Goal: Task Accomplishment & Management: Complete application form

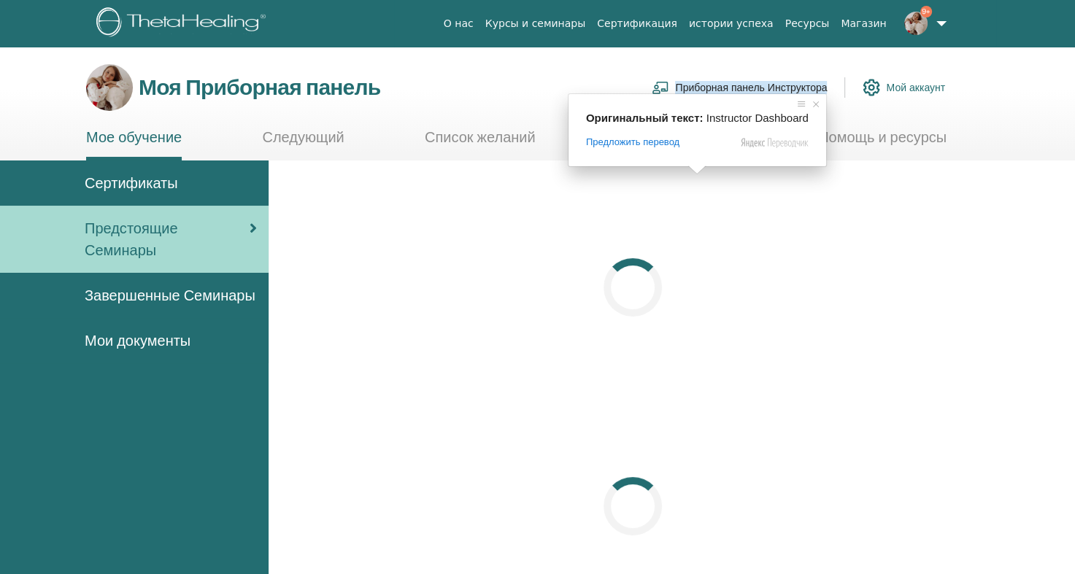
click at [707, 85] on ya-tr-span "Приборная панель Инструктора" at bounding box center [751, 87] width 152 height 13
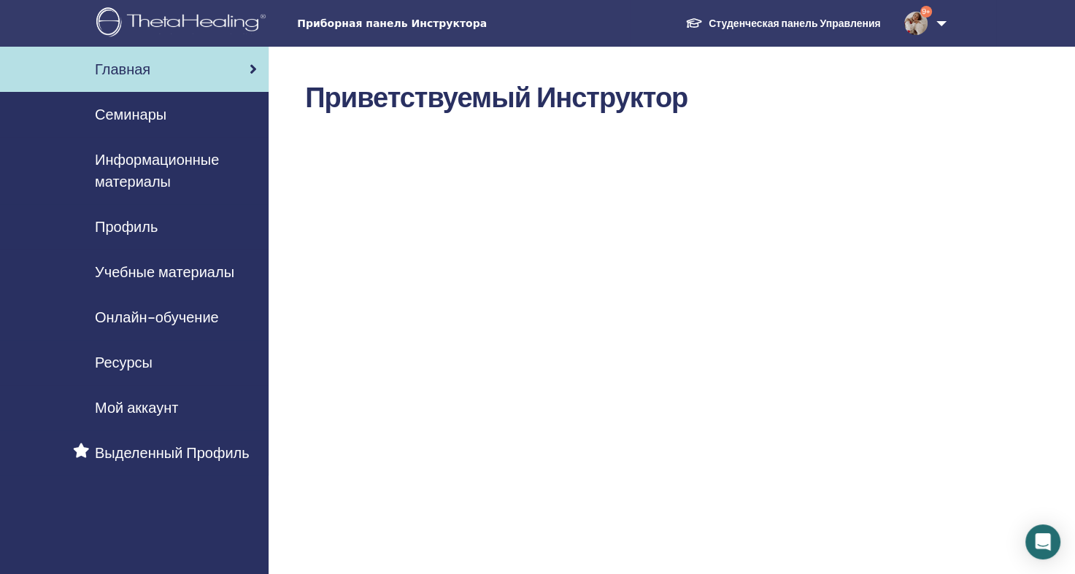
click at [152, 116] on ya-tr-span "Семинары" at bounding box center [131, 114] width 72 height 19
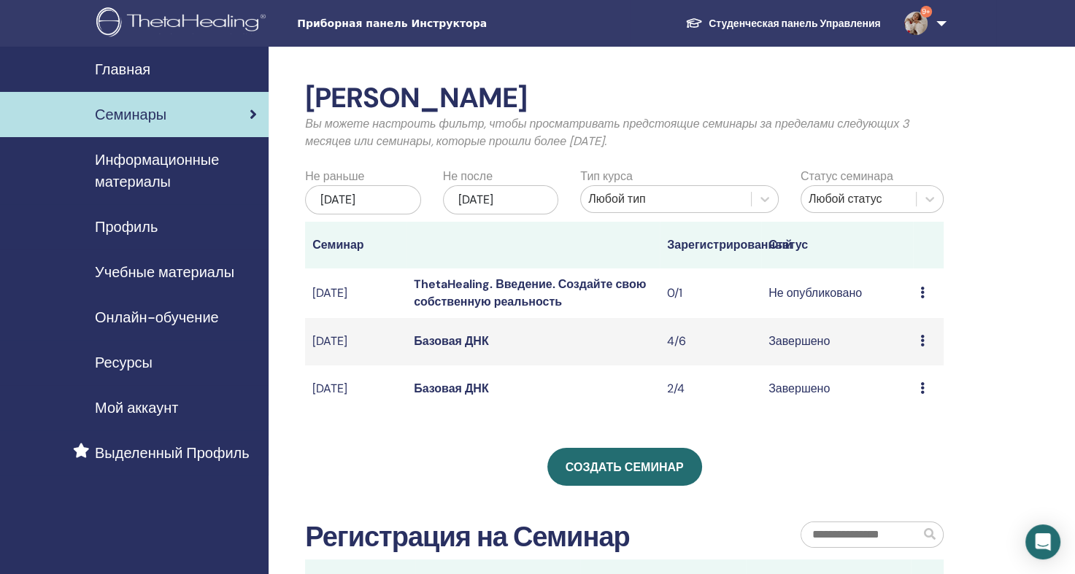
scroll to position [73, 0]
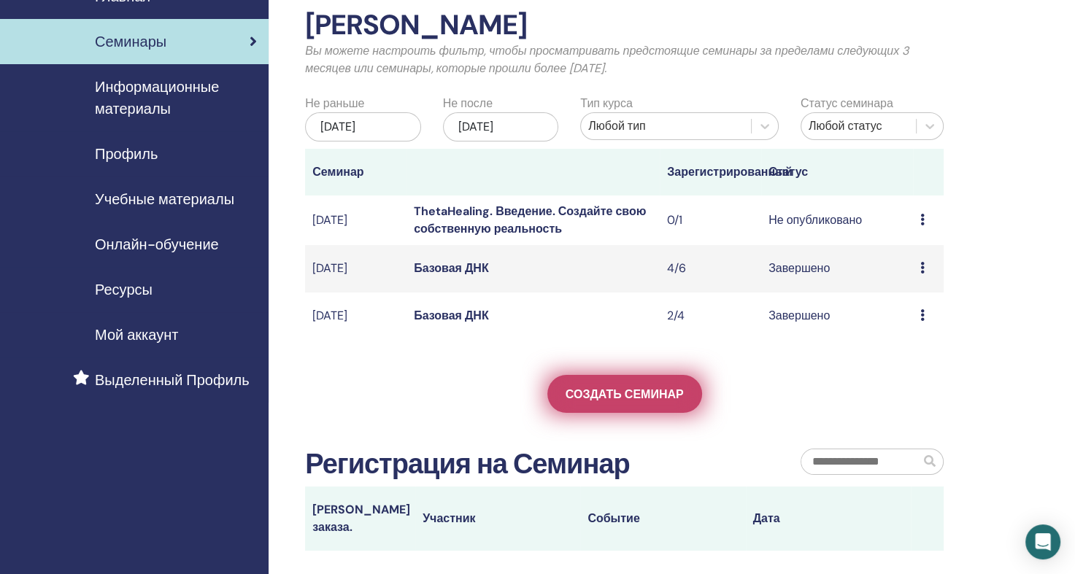
click at [643, 402] on ya-tr-span "Создать семинар" at bounding box center [625, 394] width 118 height 15
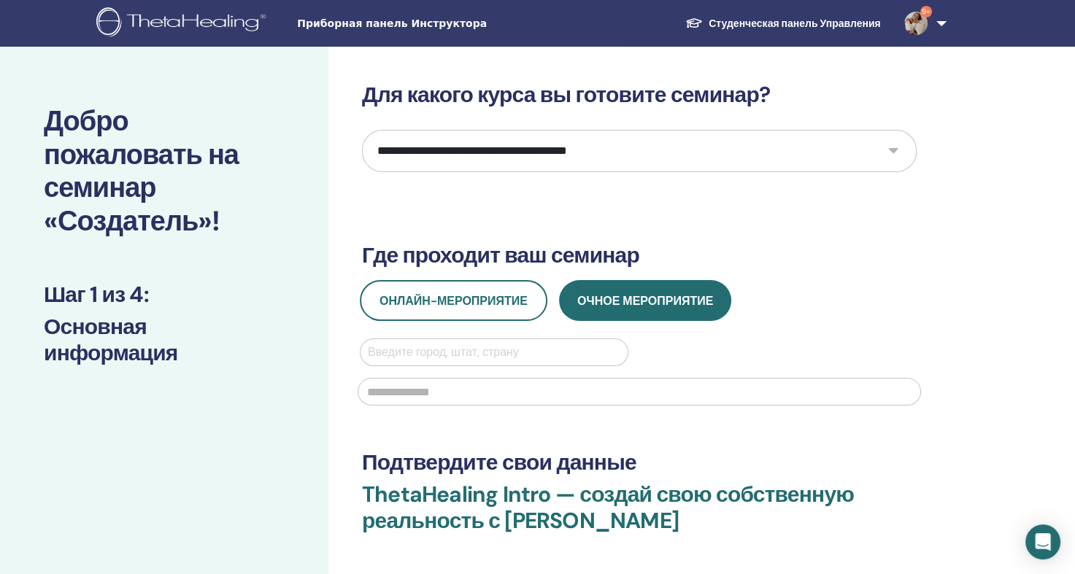
click at [537, 157] on select "**********" at bounding box center [639, 151] width 555 height 42
select select "*"
click at [362, 130] on select "**********" at bounding box center [639, 151] width 555 height 42
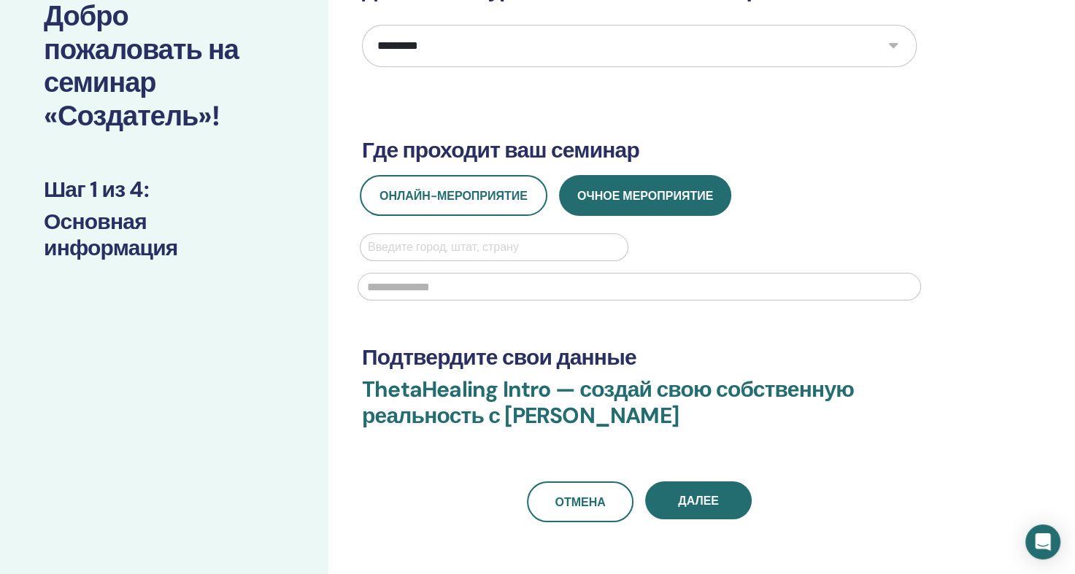
scroll to position [146, 0]
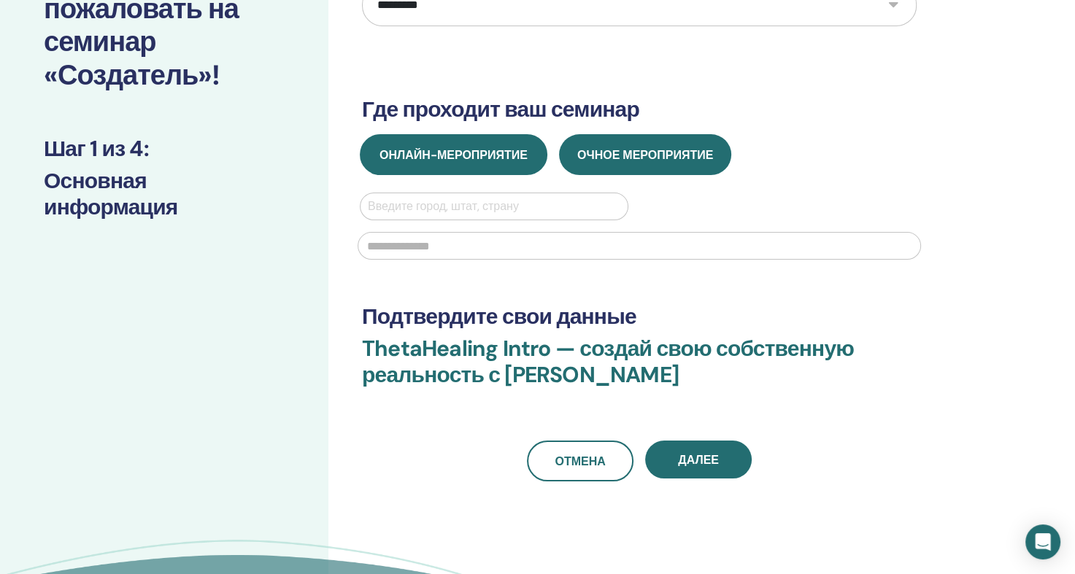
click at [509, 161] on ya-tr-span "Онлайн-мероприятие" at bounding box center [454, 154] width 148 height 15
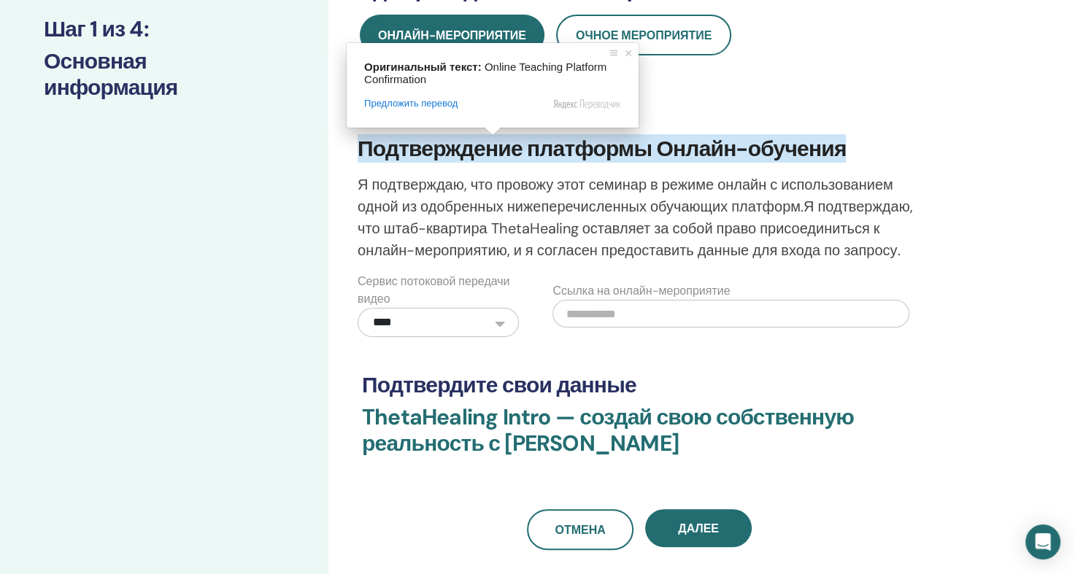
scroll to position [292, 0]
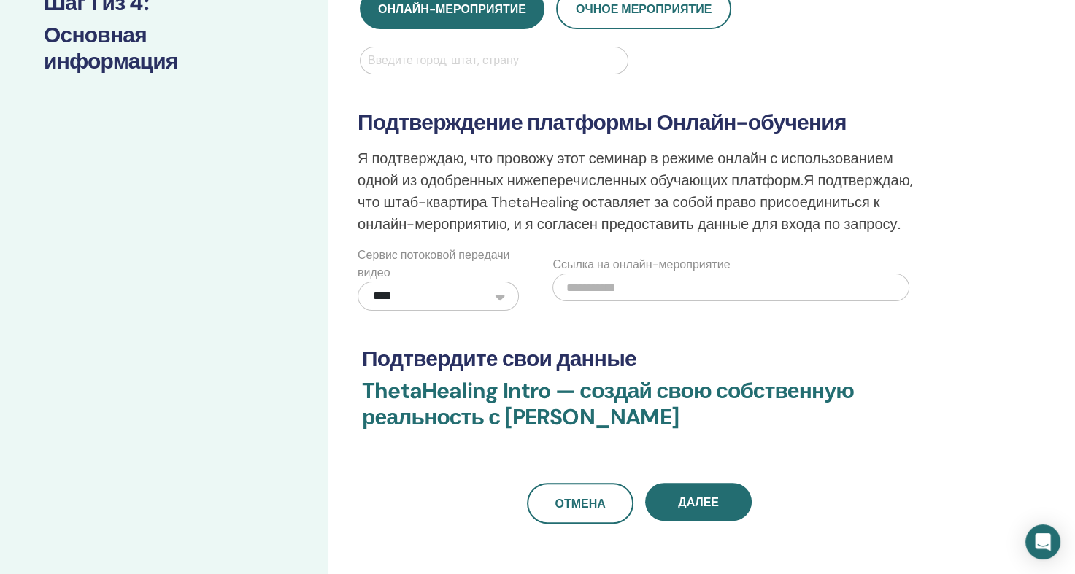
click at [504, 297] on select "**********" at bounding box center [438, 296] width 161 height 29
click at [502, 296] on select "**********" at bounding box center [438, 296] width 161 height 29
click at [613, 288] on input "text" at bounding box center [731, 288] width 357 height 28
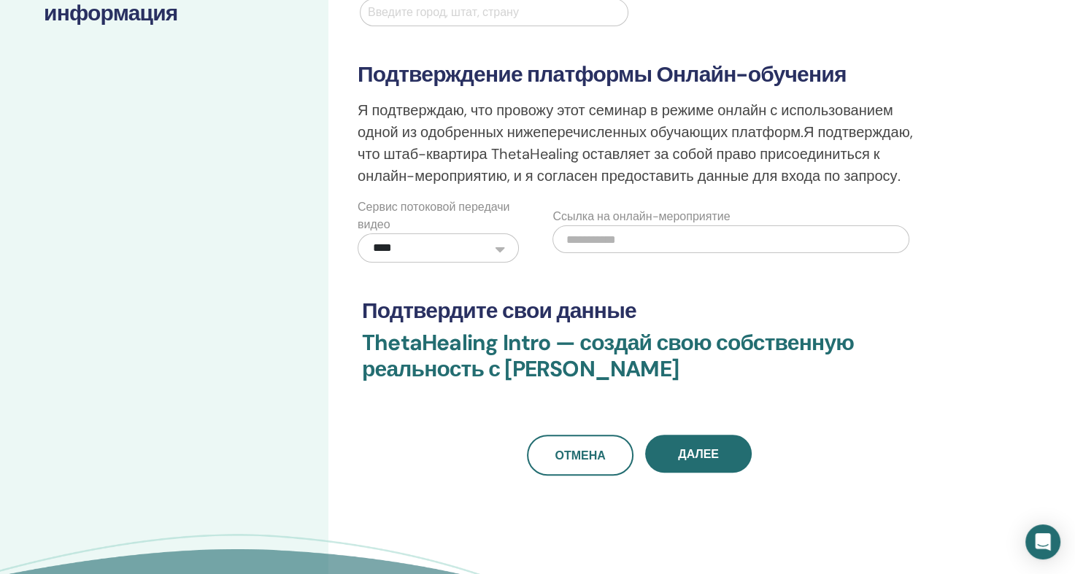
scroll to position [365, 0]
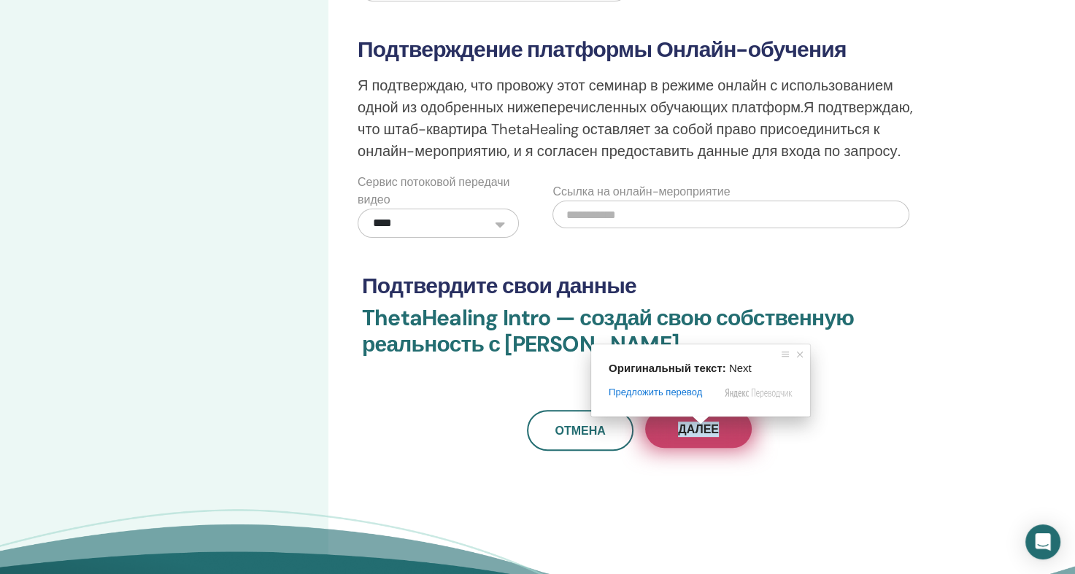
click at [704, 425] on span at bounding box center [700, 420] width 19 height 9
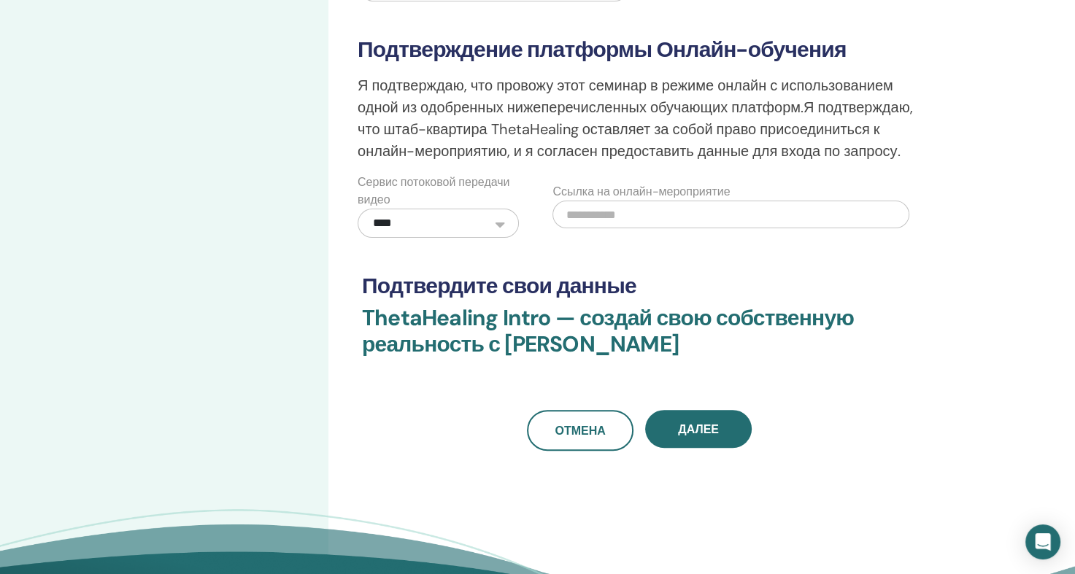
click at [689, 248] on div "**********" at bounding box center [639, 84] width 555 height 734
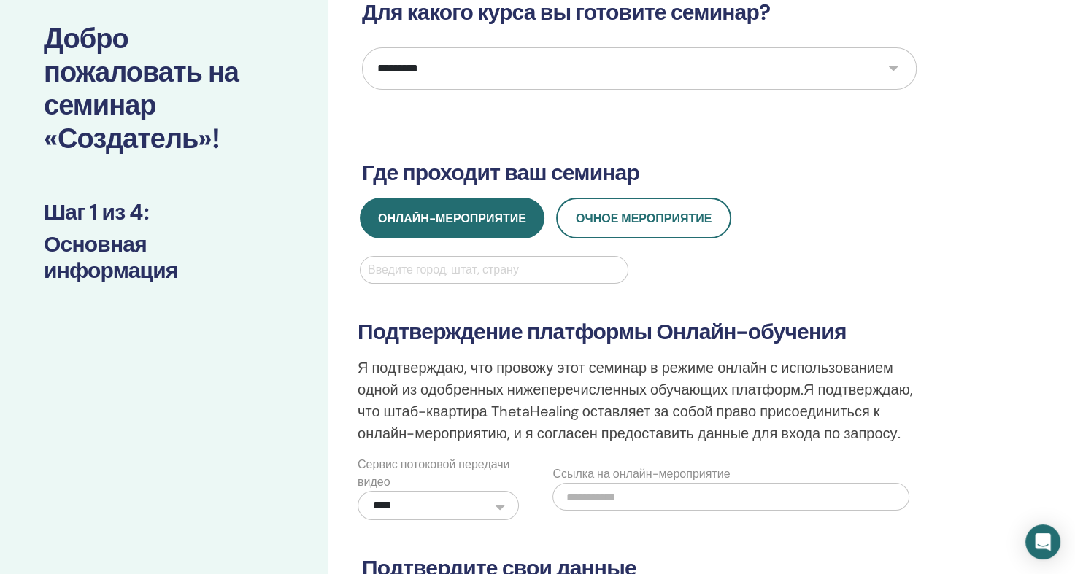
scroll to position [73, 0]
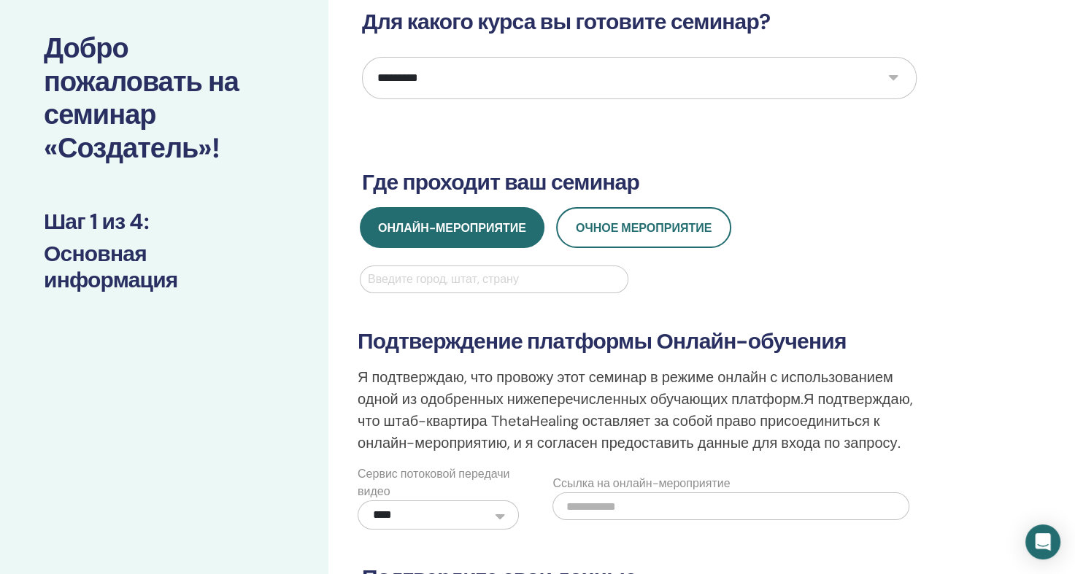
click at [528, 279] on div at bounding box center [494, 279] width 253 height 20
click at [521, 276] on div at bounding box center [494, 279] width 253 height 20
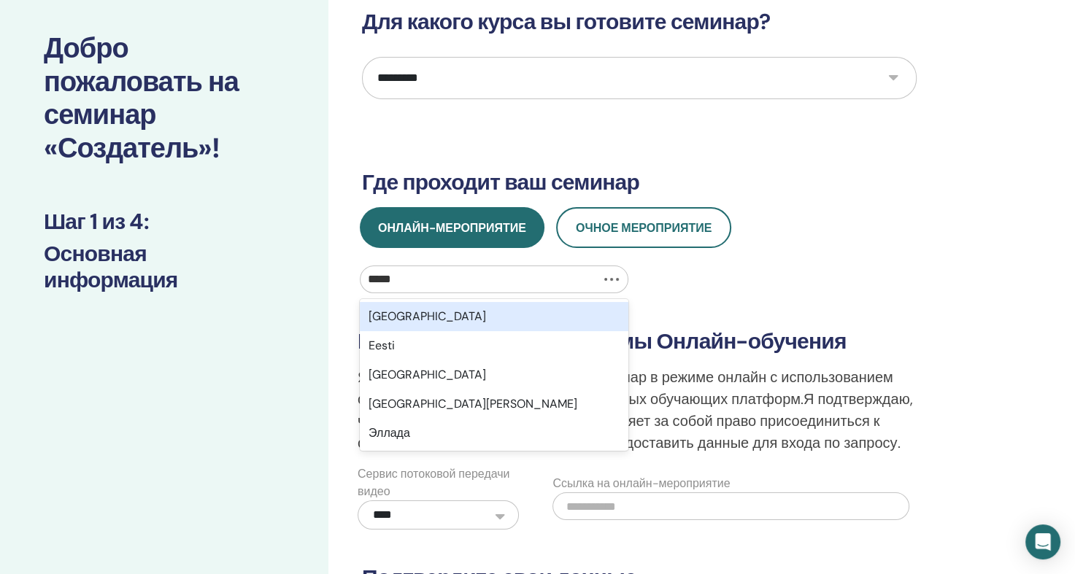
type input "******"
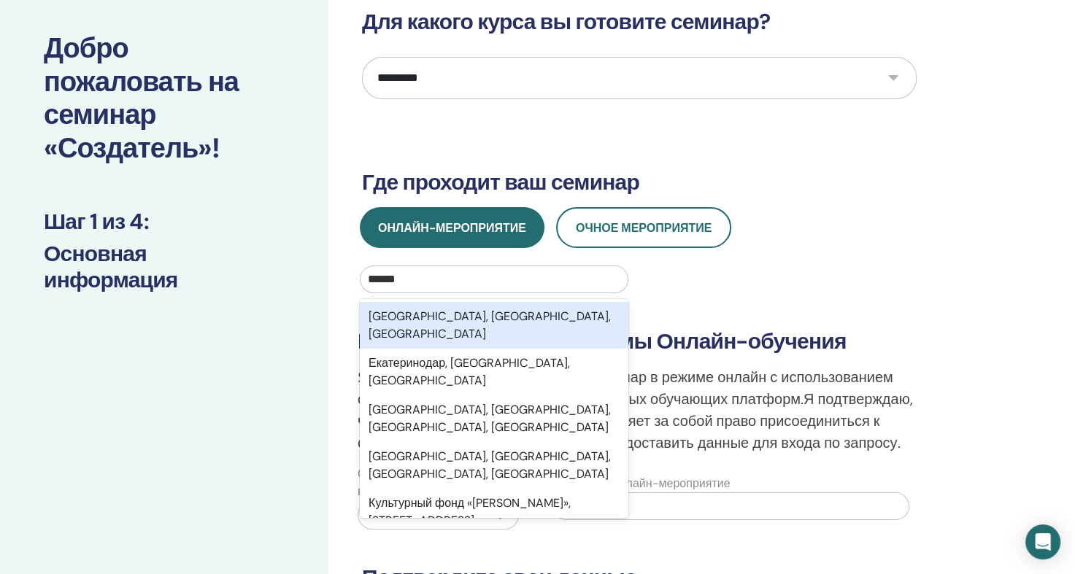
click at [523, 317] on ya-tr-span "Екатеринбург, Свердловская область, Россия" at bounding box center [490, 325] width 242 height 33
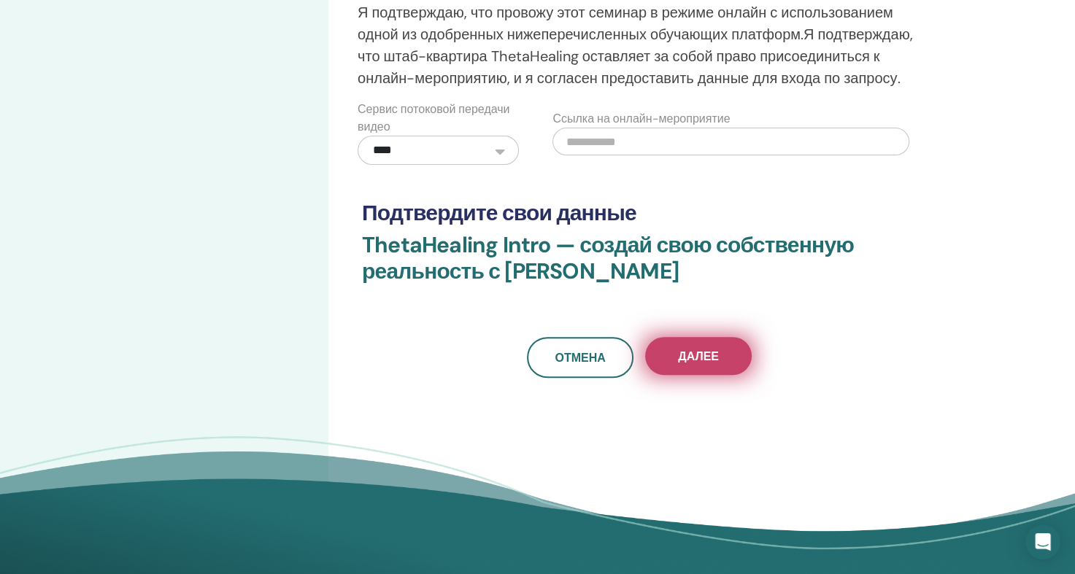
click at [701, 352] on ya-tr-span "Далее" at bounding box center [698, 356] width 41 height 15
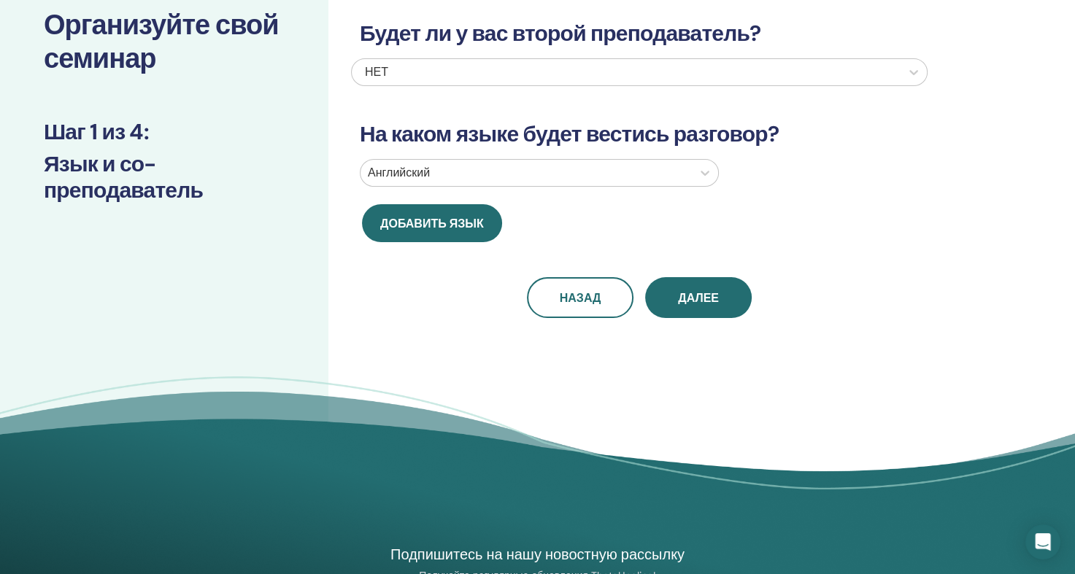
scroll to position [0, 0]
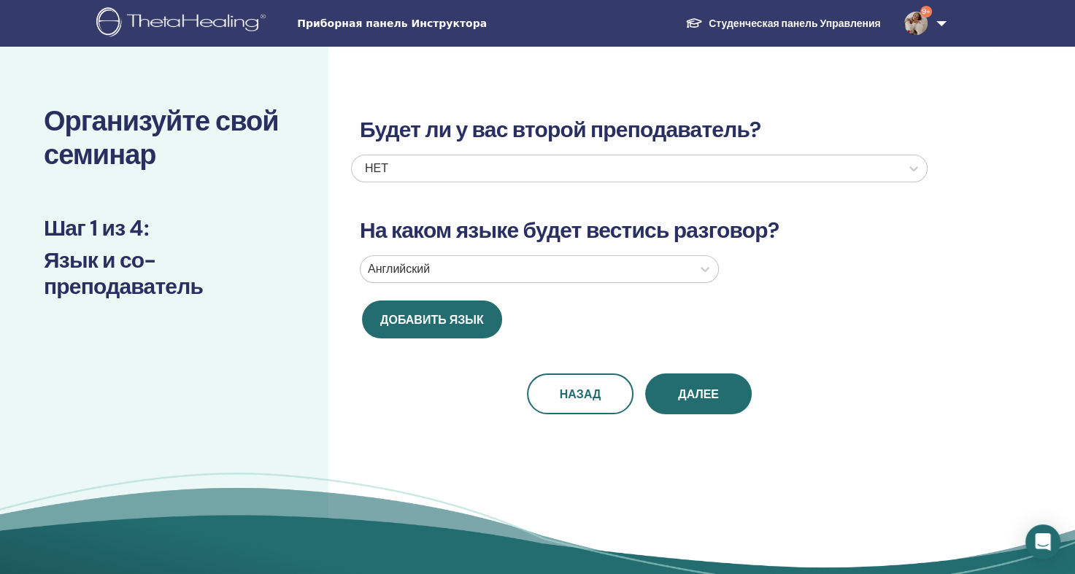
click at [520, 272] on div at bounding box center [526, 269] width 317 height 20
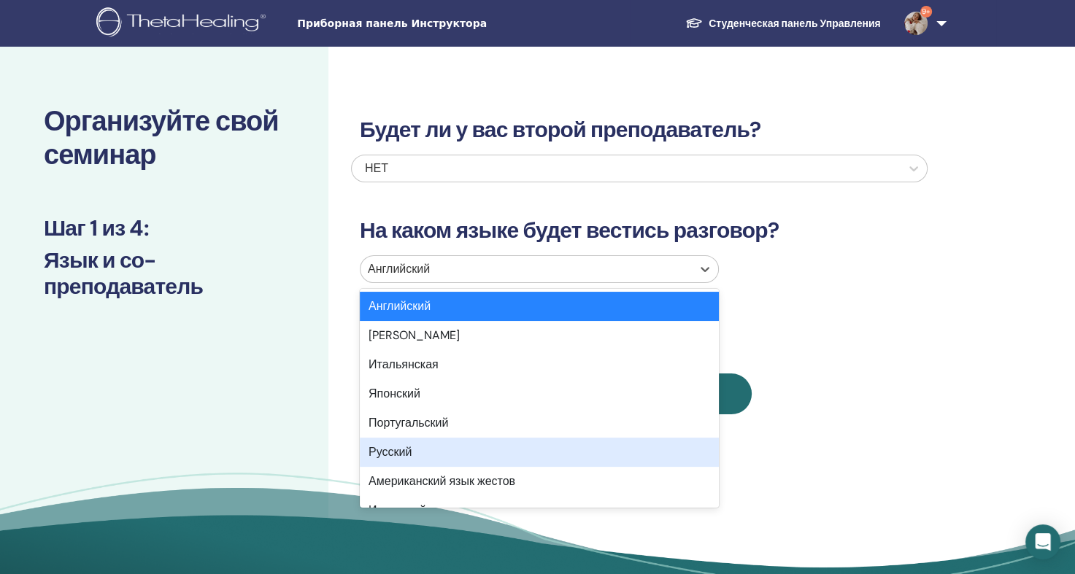
click at [404, 442] on div "Русский" at bounding box center [539, 452] width 359 height 29
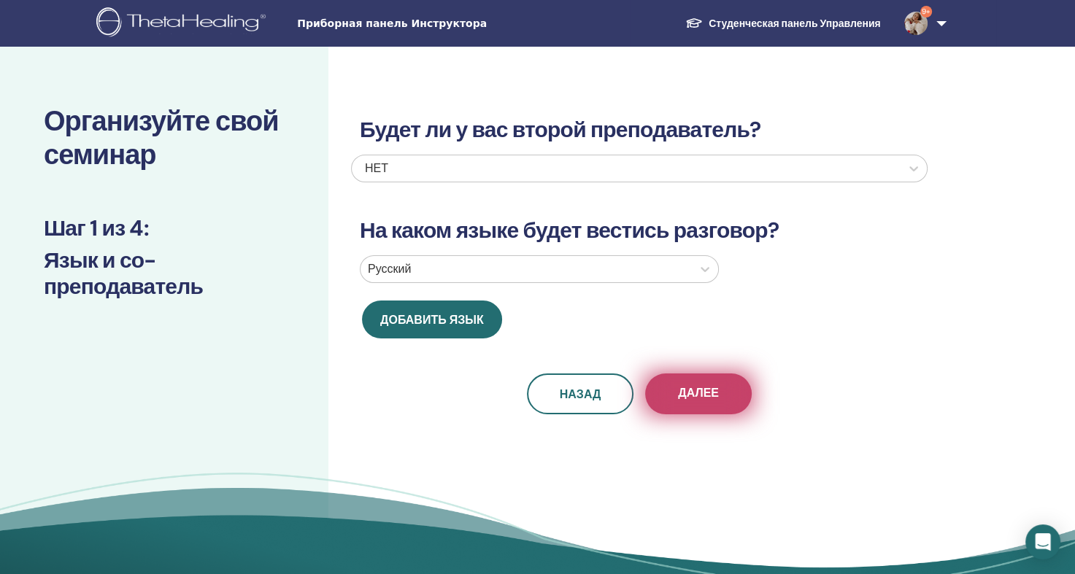
click at [704, 385] on ya-tr-span "Далее" at bounding box center [698, 392] width 41 height 15
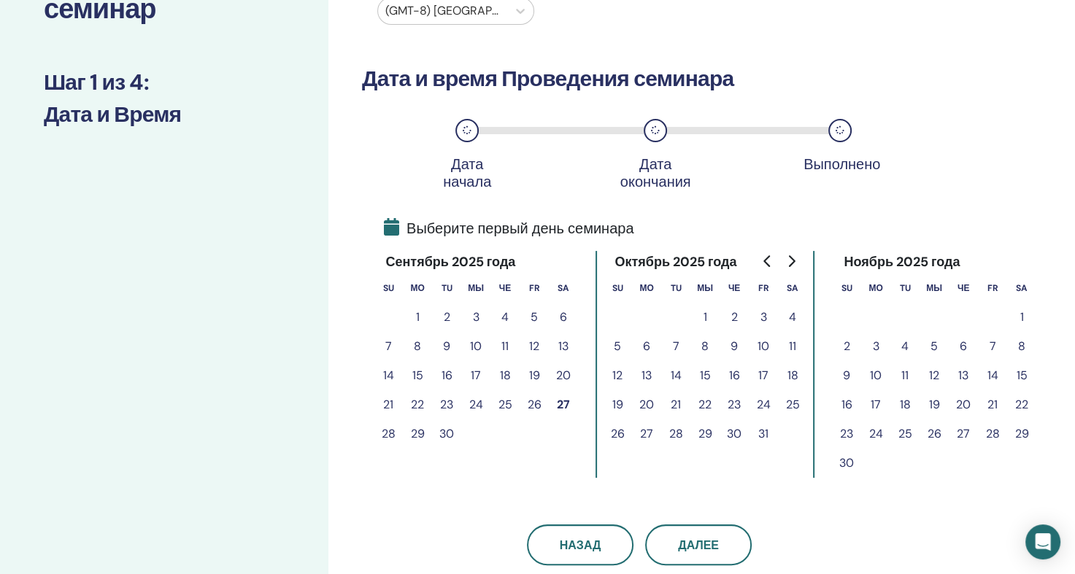
scroll to position [219, 0]
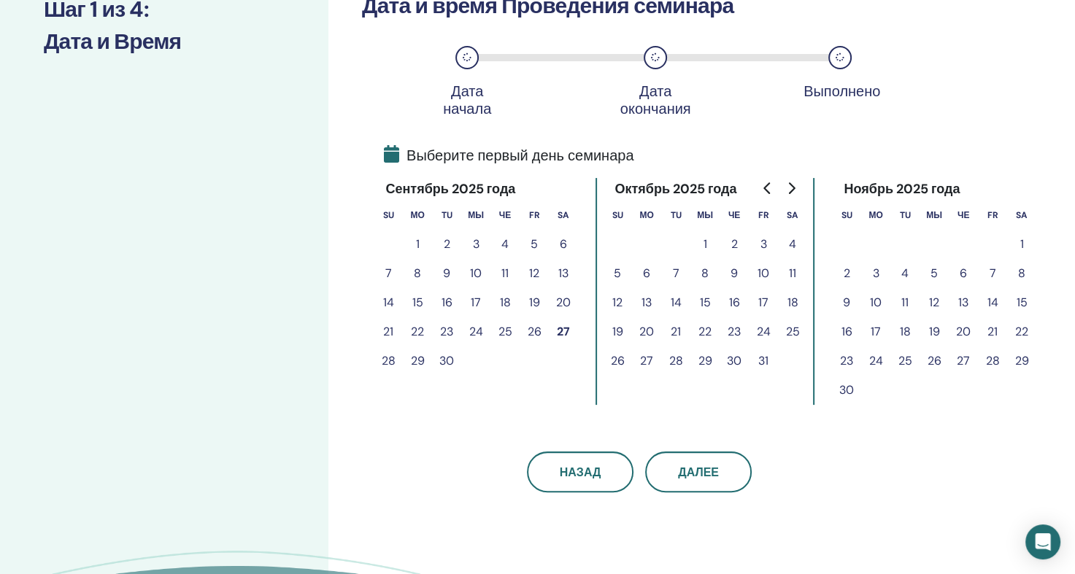
click at [419, 359] on button "29" at bounding box center [417, 361] width 29 height 29
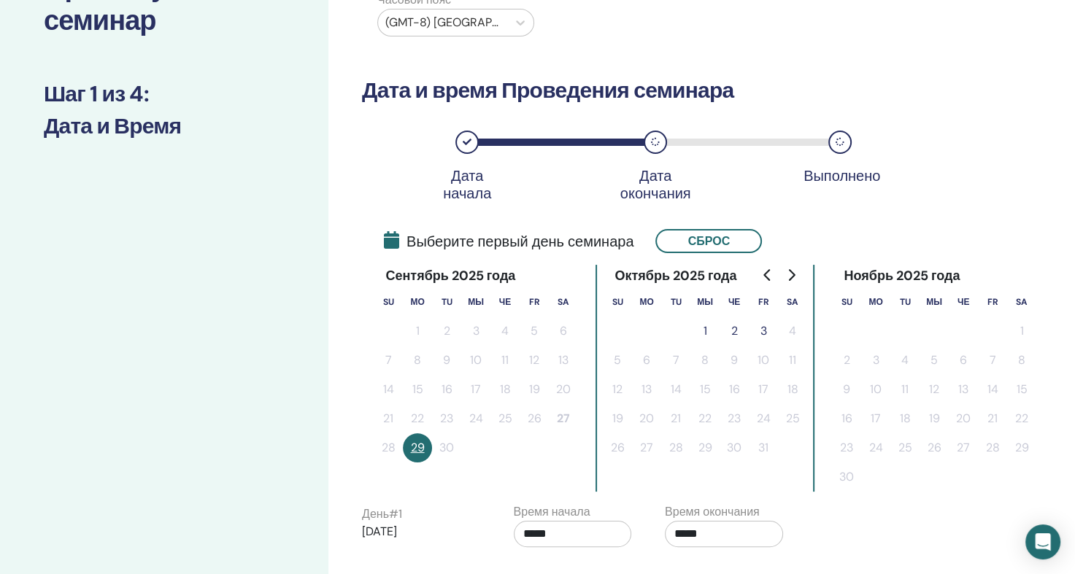
scroll to position [292, 0]
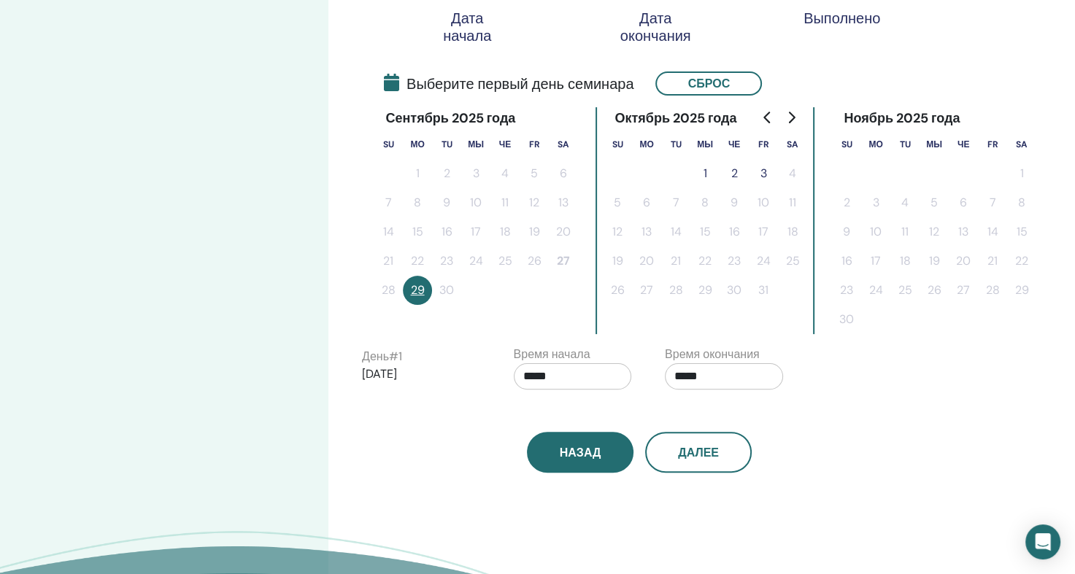
click at [591, 453] on ya-tr-span "Назад" at bounding box center [581, 452] width 42 height 15
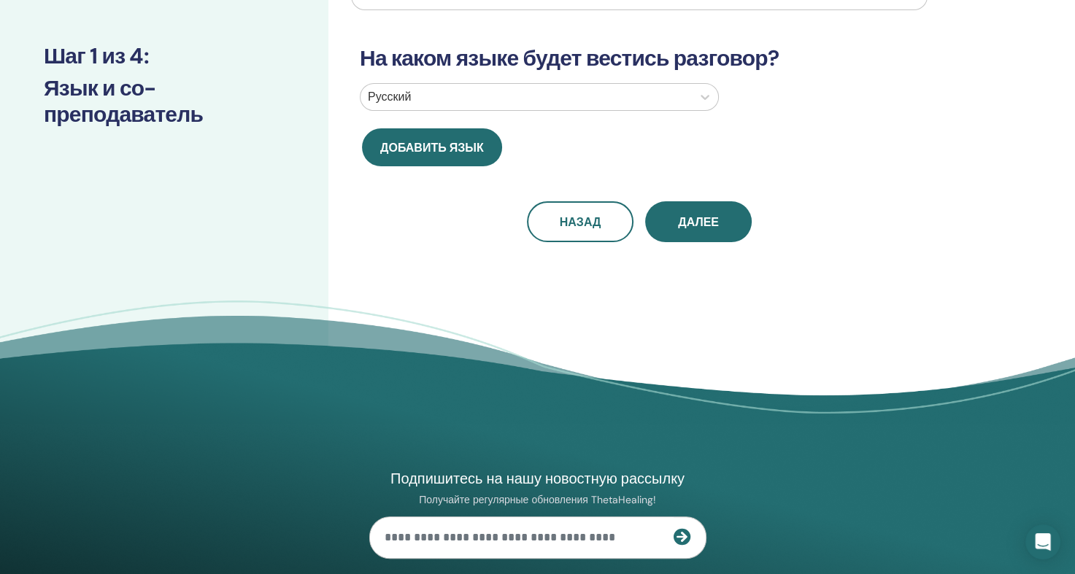
scroll to position [146, 0]
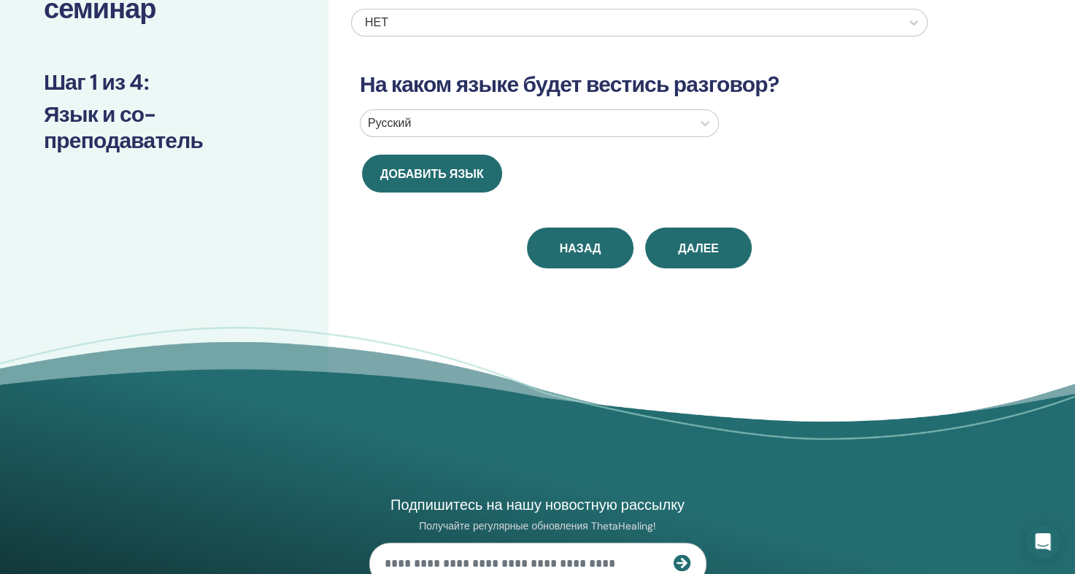
click at [578, 247] on ya-tr-span "Назад" at bounding box center [581, 248] width 42 height 15
select select "*"
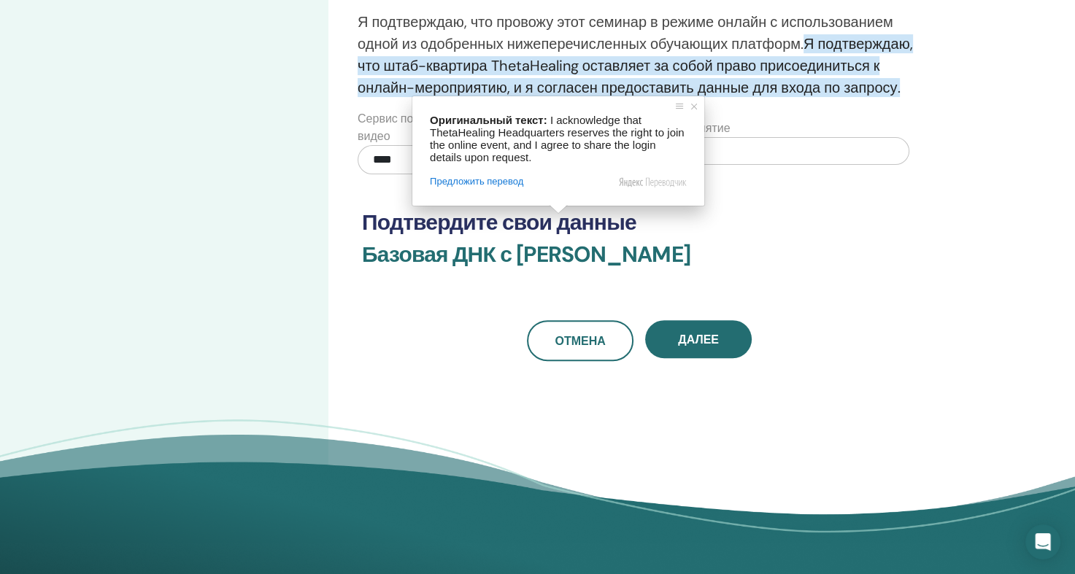
scroll to position [438, 0]
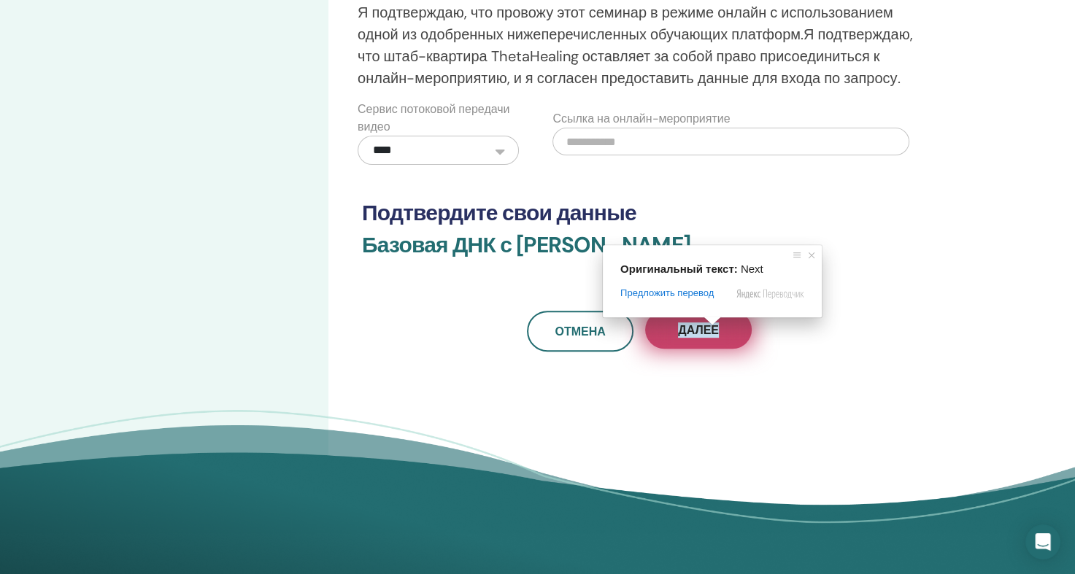
click at [703, 330] on ya-tr-span "Далее" at bounding box center [698, 330] width 41 height 15
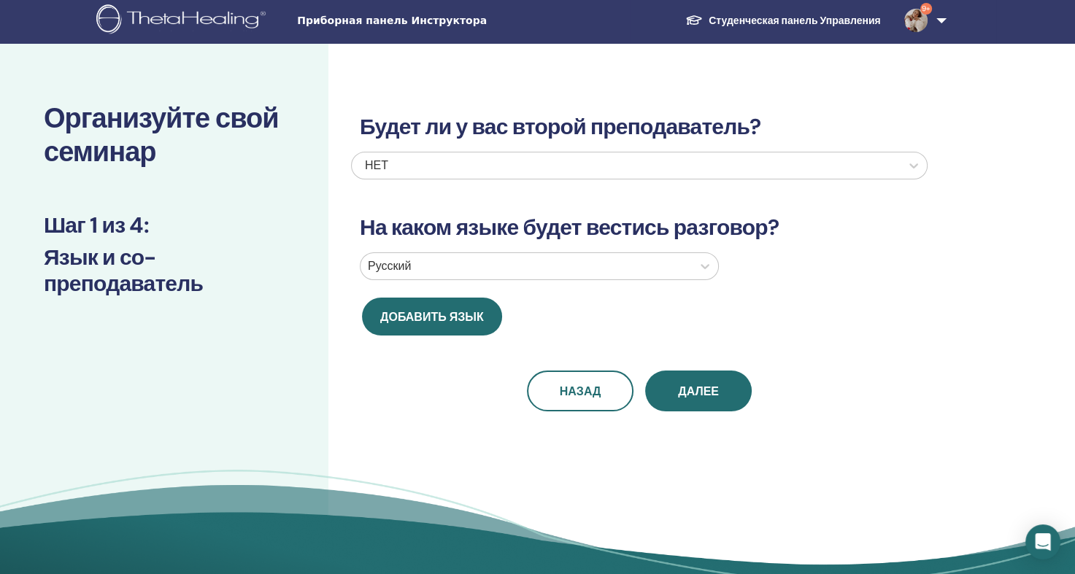
scroll to position [0, 0]
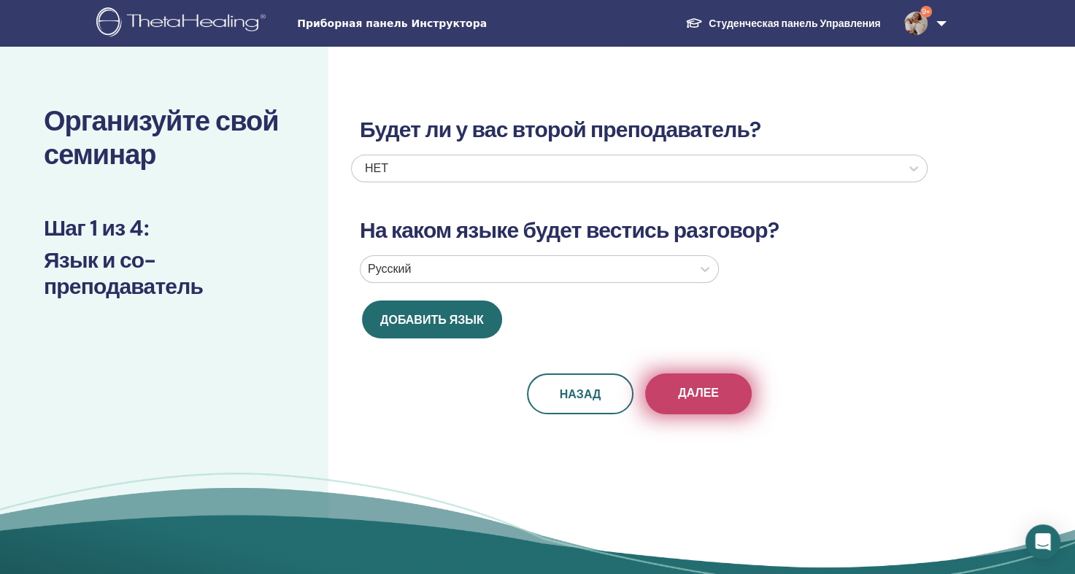
click at [720, 394] on button "Далее" at bounding box center [698, 394] width 107 height 41
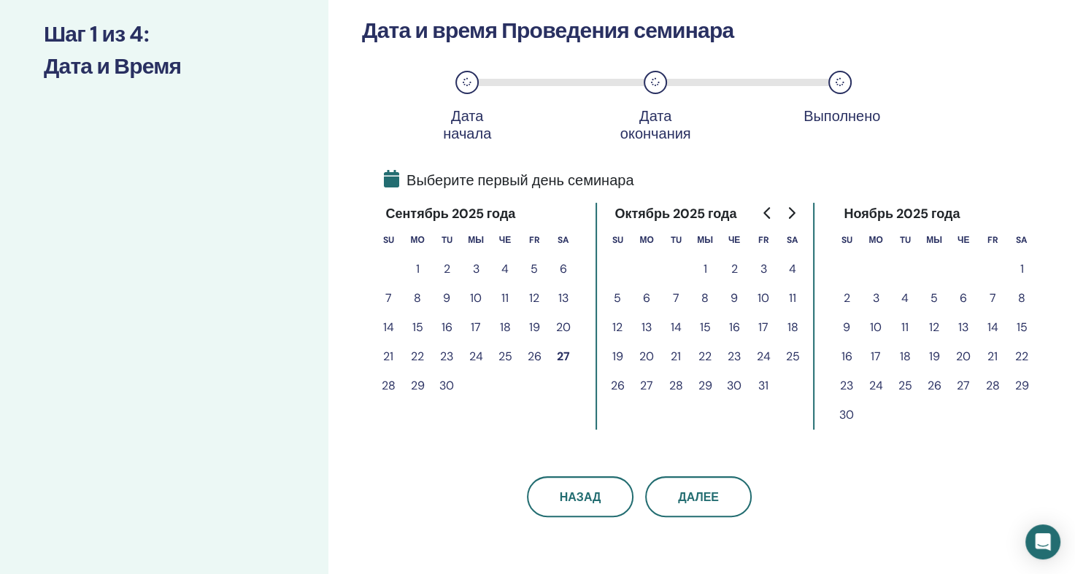
scroll to position [219, 0]
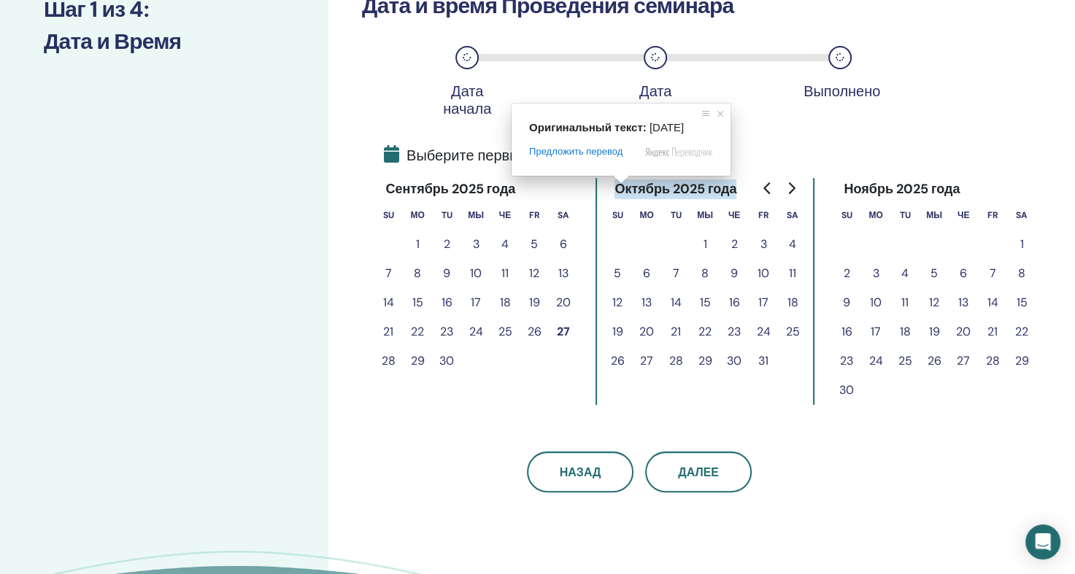
click at [417, 361] on button "29" at bounding box center [417, 361] width 29 height 29
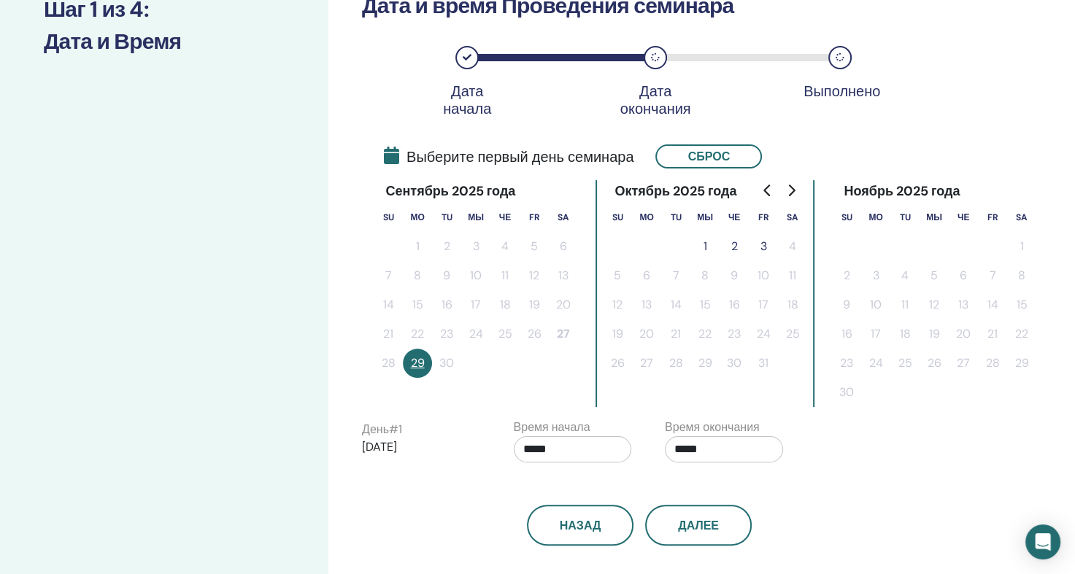
click at [707, 243] on button "1" at bounding box center [704, 246] width 29 height 29
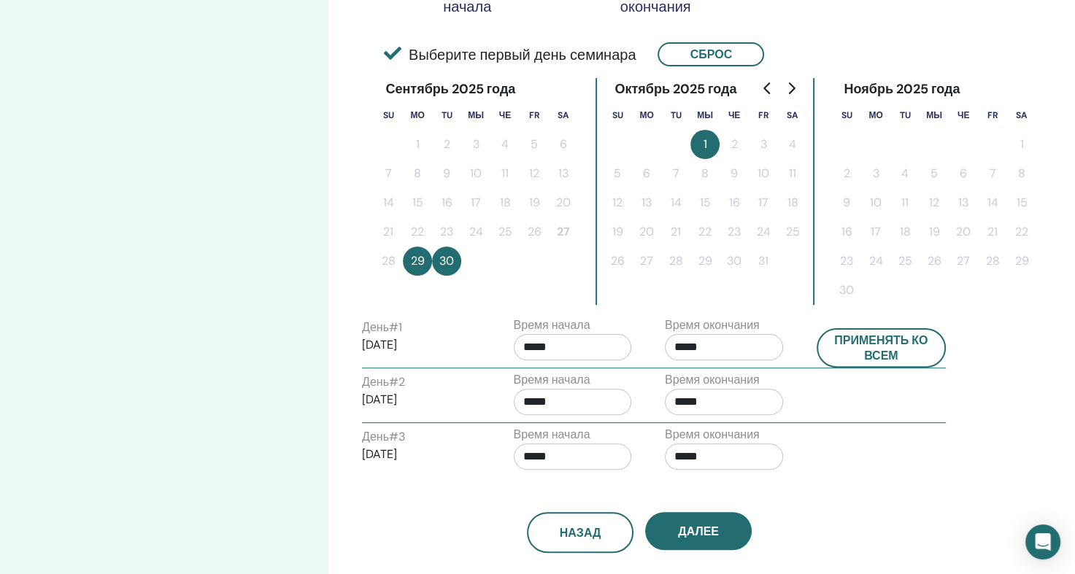
scroll to position [365, 0]
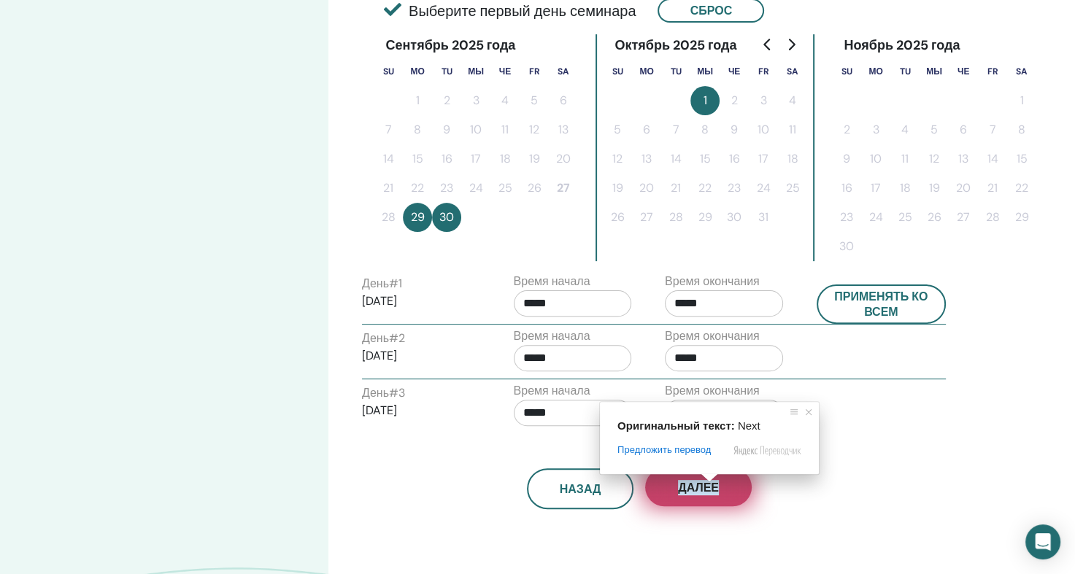
click at [709, 482] on span at bounding box center [709, 478] width 19 height 9
click at [588, 308] on input "*****" at bounding box center [573, 303] width 118 height 26
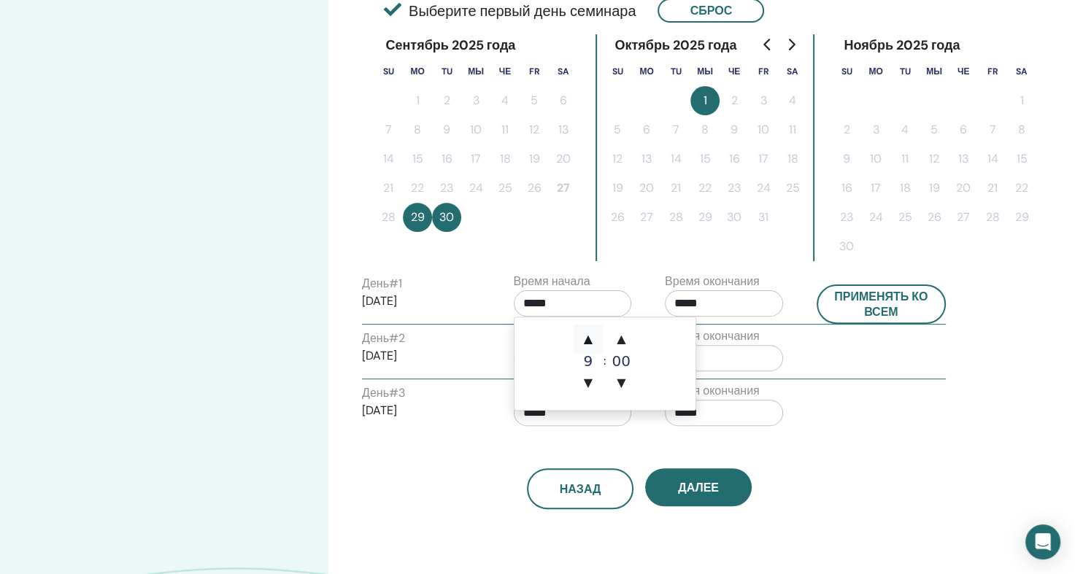
click at [592, 339] on ya-tr-span "▲" at bounding box center [588, 339] width 9 height 14
type input "*****"
click at [466, 405] on p "2025/10/01" at bounding box center [421, 411] width 118 height 18
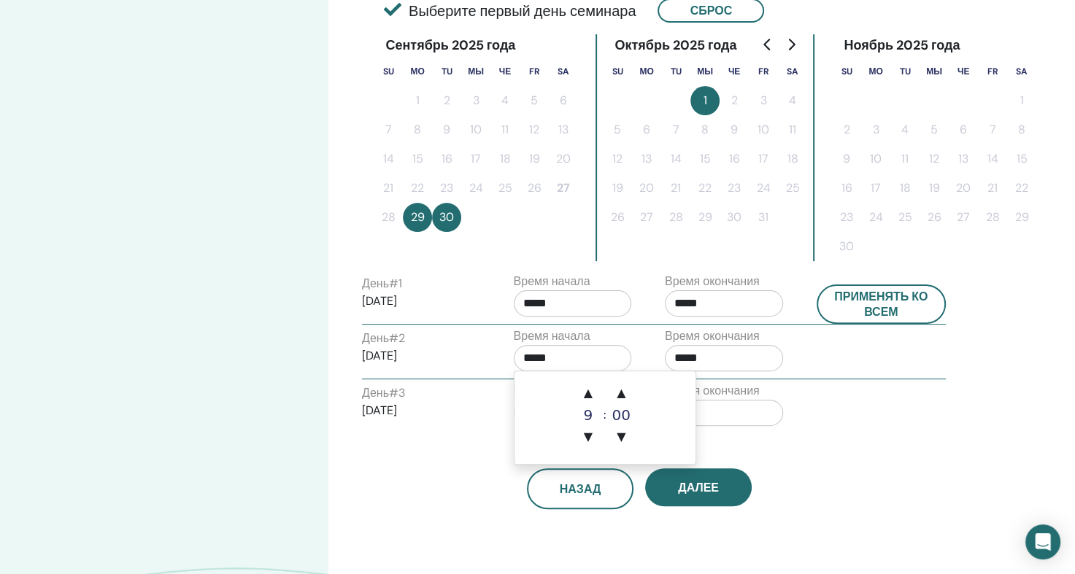
click at [531, 356] on input "*****" at bounding box center [573, 358] width 118 height 26
click at [587, 390] on ya-tr-span "▲" at bounding box center [588, 393] width 9 height 14
type input "*****"
click at [461, 391] on div "День # 3 2025/10/01" at bounding box center [421, 408] width 118 height 47
click at [538, 401] on input "*****" at bounding box center [573, 413] width 118 height 26
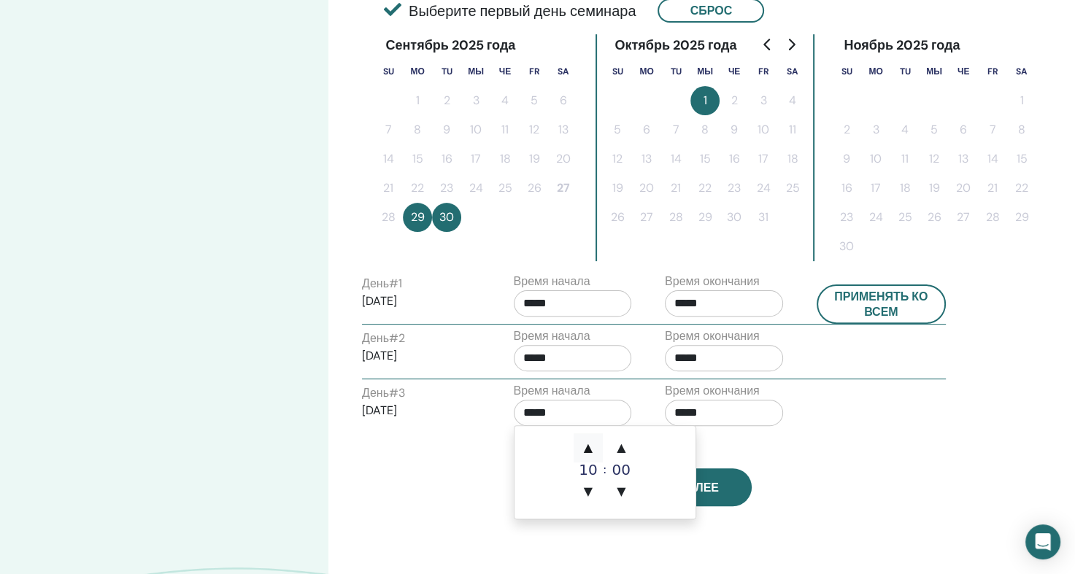
click at [588, 445] on ya-tr-span "▲" at bounding box center [588, 448] width 9 height 14
type input "*****"
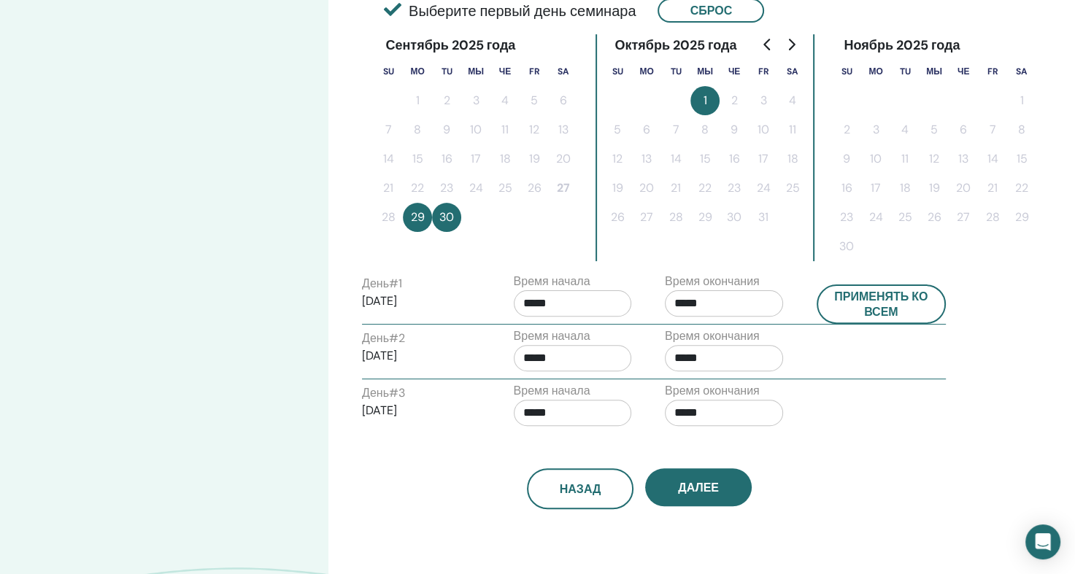
click at [774, 449] on div "Назад Далее" at bounding box center [639, 472] width 577 height 76
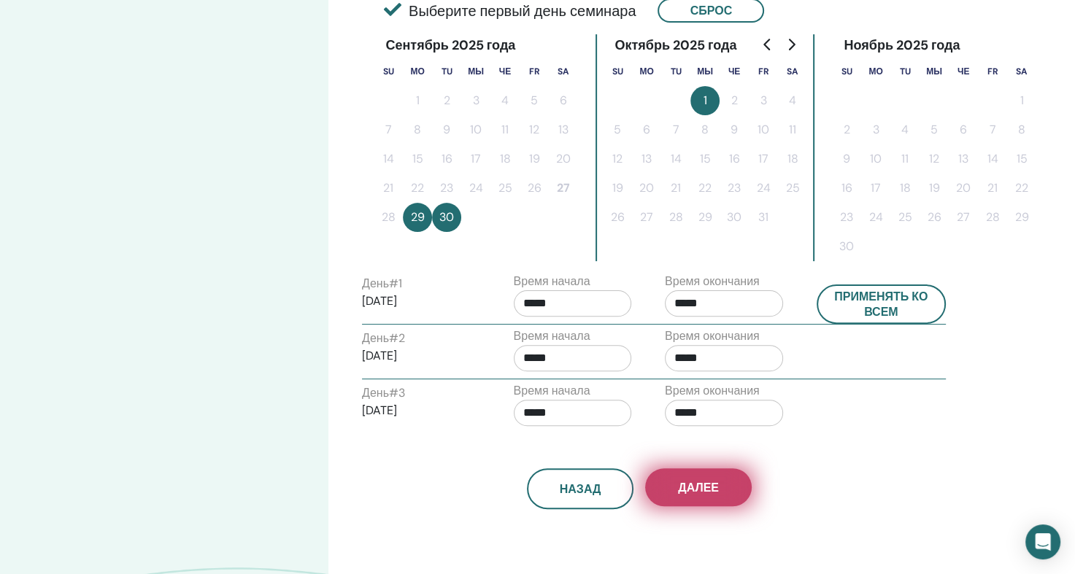
click at [708, 476] on button "Далее" at bounding box center [698, 488] width 107 height 38
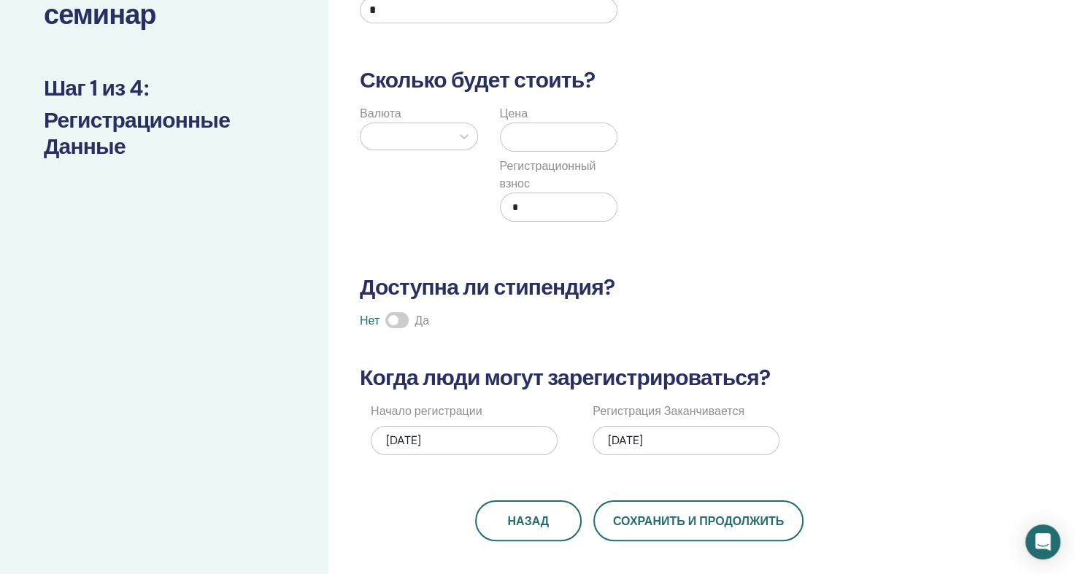
scroll to position [146, 0]
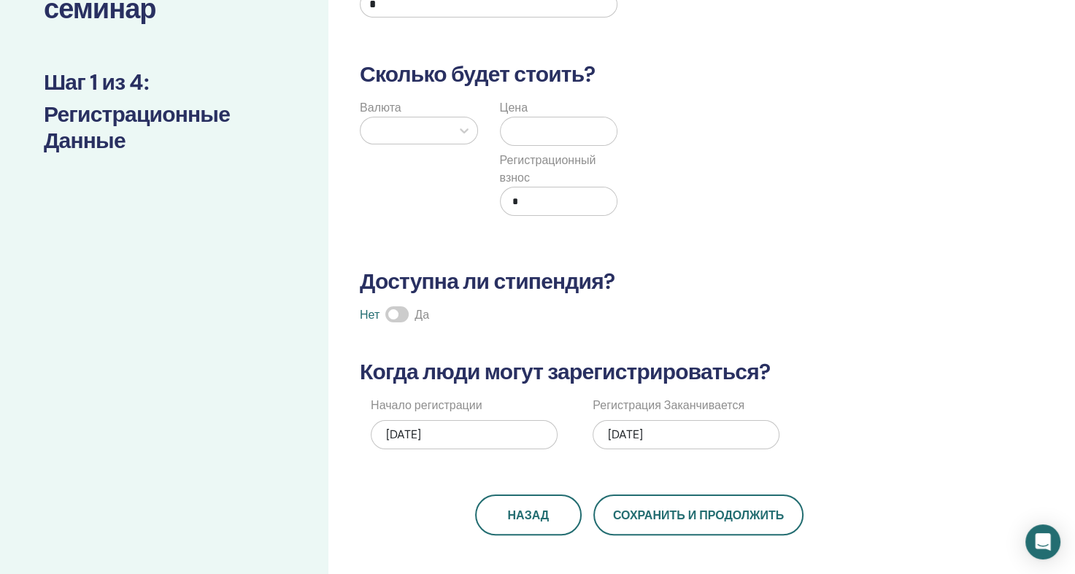
click at [694, 434] on div "10/01/2025" at bounding box center [686, 434] width 187 height 29
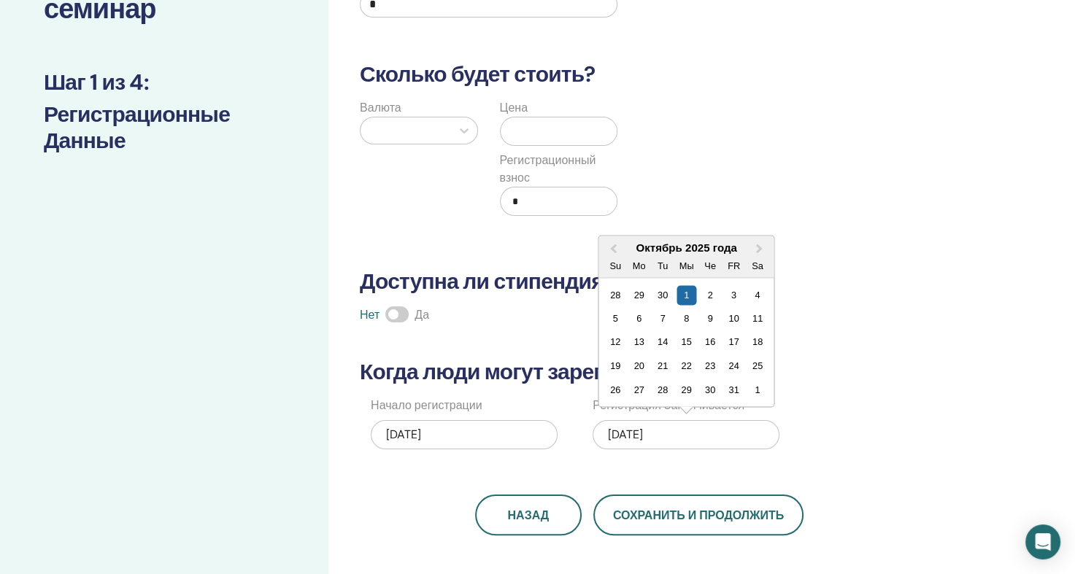
click at [744, 313] on div "5 6 7 8 9 10 11" at bounding box center [687, 318] width 166 height 23
click at [737, 315] on div "10" at bounding box center [734, 319] width 20 height 20
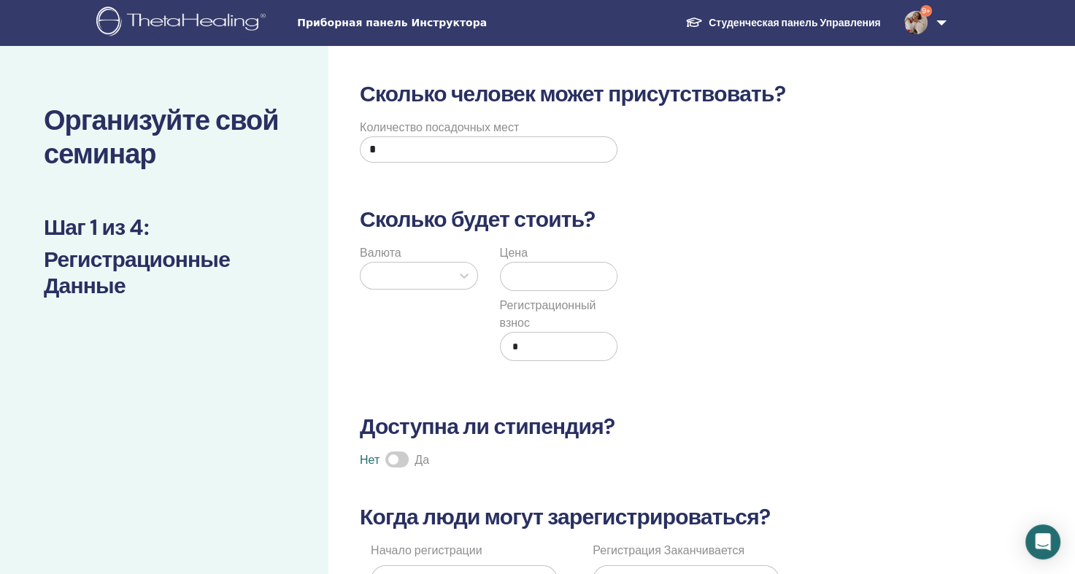
scroll to position [73, 0]
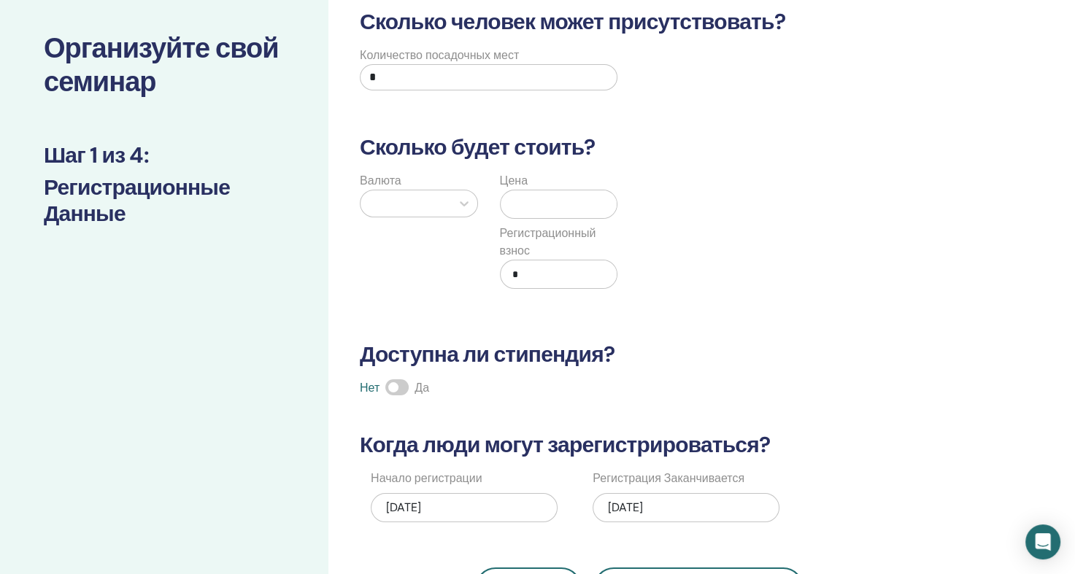
drag, startPoint x: 539, startPoint y: 126, endPoint x: 549, endPoint y: 142, distance: 19.3
click at [549, 142] on div "Сколько человек может присутствовать? Количество посадочных мест * Сколько буде…" at bounding box center [639, 309] width 577 height 600
click at [415, 77] on input "*" at bounding box center [489, 77] width 258 height 26
drag, startPoint x: 453, startPoint y: 77, endPoint x: 365, endPoint y: 83, distance: 88.5
click at [361, 84] on div "Количество посадочных мест *" at bounding box center [489, 73] width 258 height 53
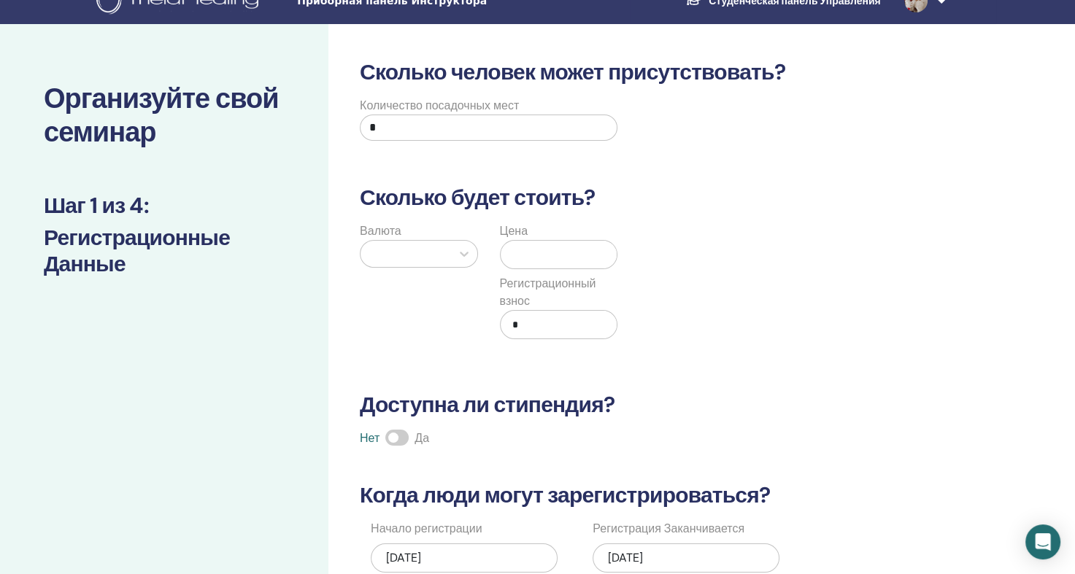
scroll to position [0, 0]
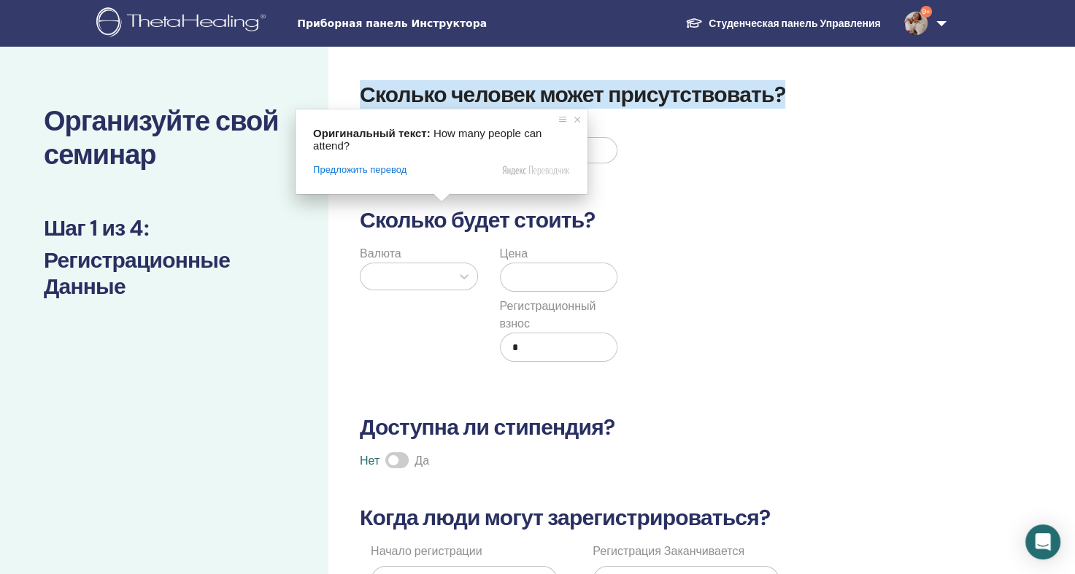
type input "*"
click at [417, 362] on div "Валюта" at bounding box center [419, 312] width 140 height 134
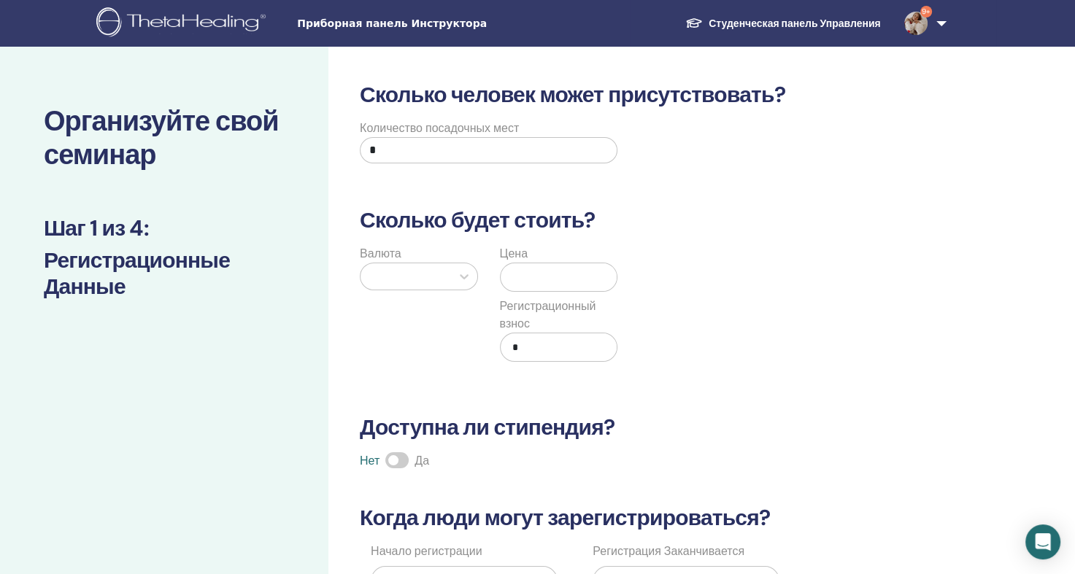
click at [444, 270] on div at bounding box center [406, 276] width 91 height 26
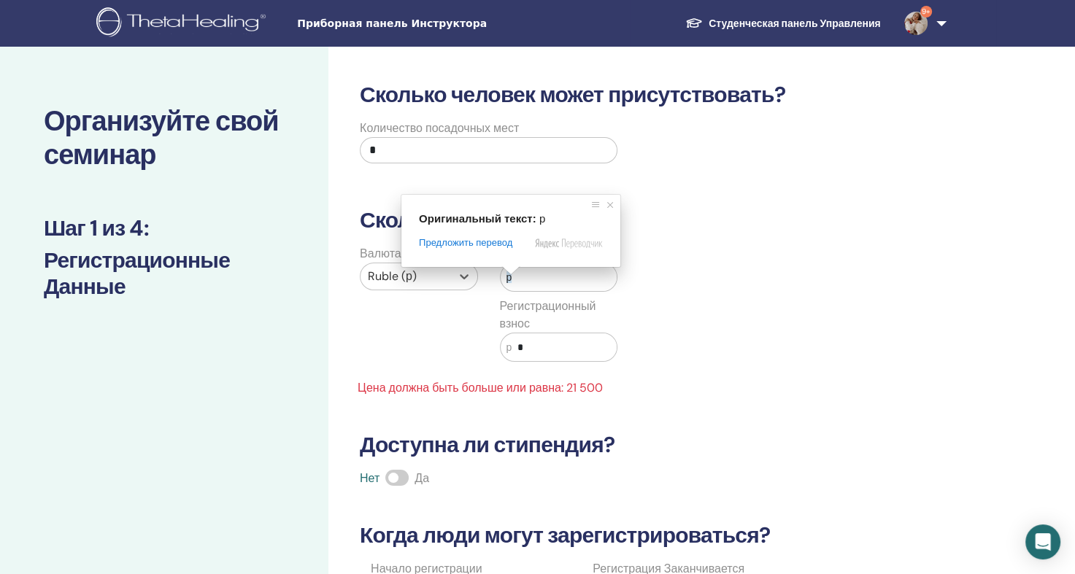
click at [507, 275] on span at bounding box center [510, 270] width 19 height 9
click at [523, 290] on div "р" at bounding box center [559, 277] width 118 height 29
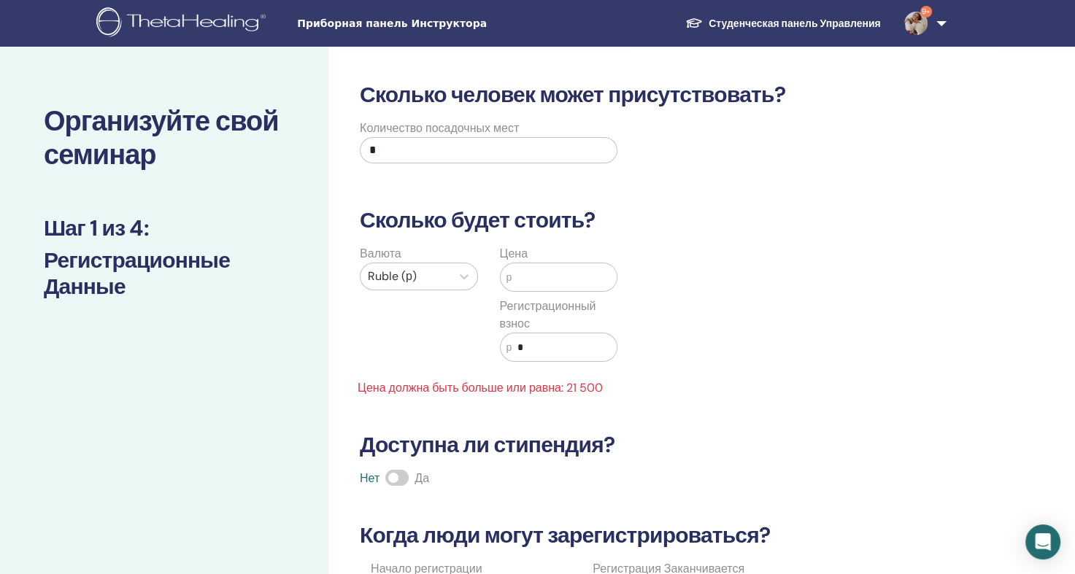
click at [507, 277] on ya-tr-span "р" at bounding box center [510, 278] width 6 height 12
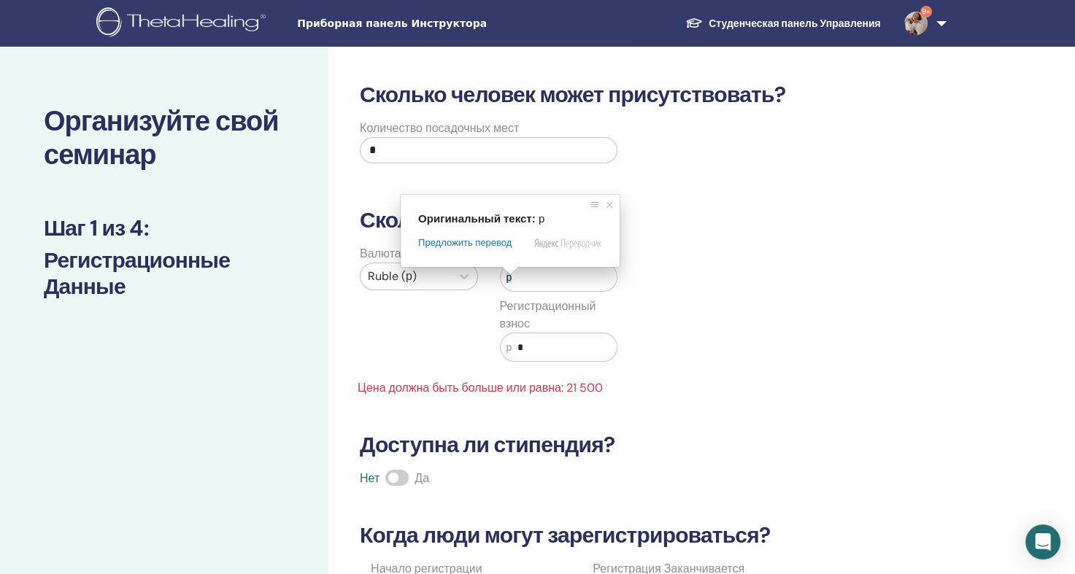
click at [507, 279] on ya-tr-span "р" at bounding box center [510, 278] width 6 height 12
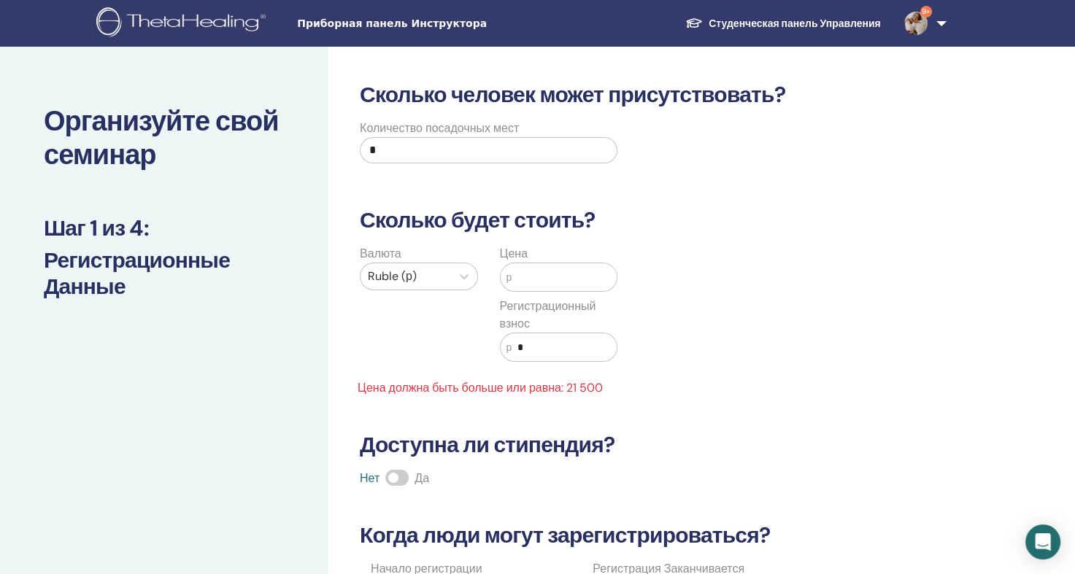
click at [510, 280] on ya-tr-span "р" at bounding box center [510, 278] width 6 height 12
click at [517, 279] on input "text" at bounding box center [564, 277] width 105 height 28
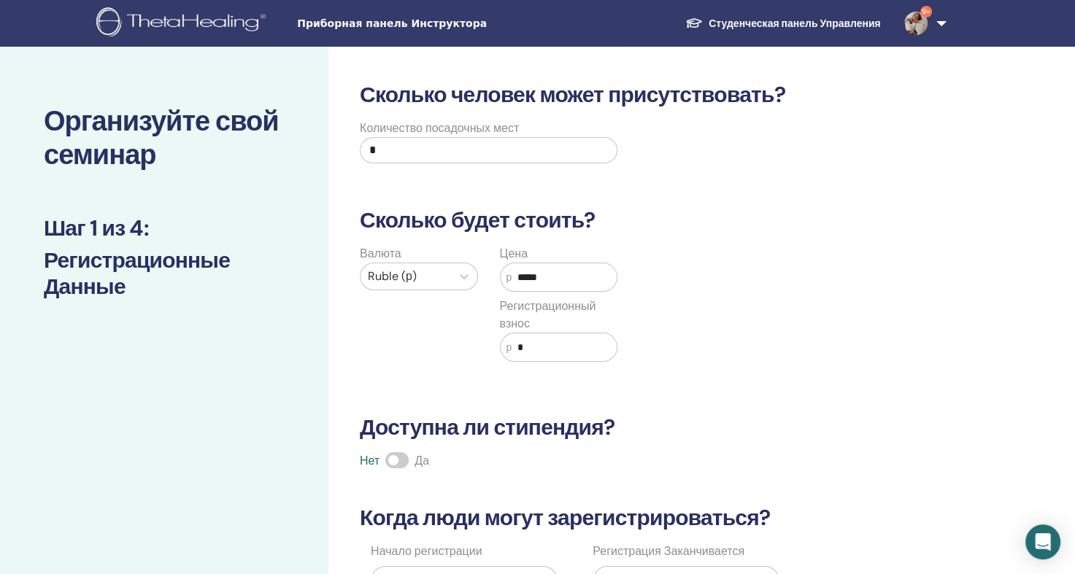
type input "*****"
click at [540, 346] on input "*" at bounding box center [564, 348] width 105 height 28
type input "*****"
drag, startPoint x: 524, startPoint y: 340, endPoint x: 514, endPoint y: 343, distance: 10.6
click at [514, 343] on input "*****" at bounding box center [564, 348] width 105 height 28
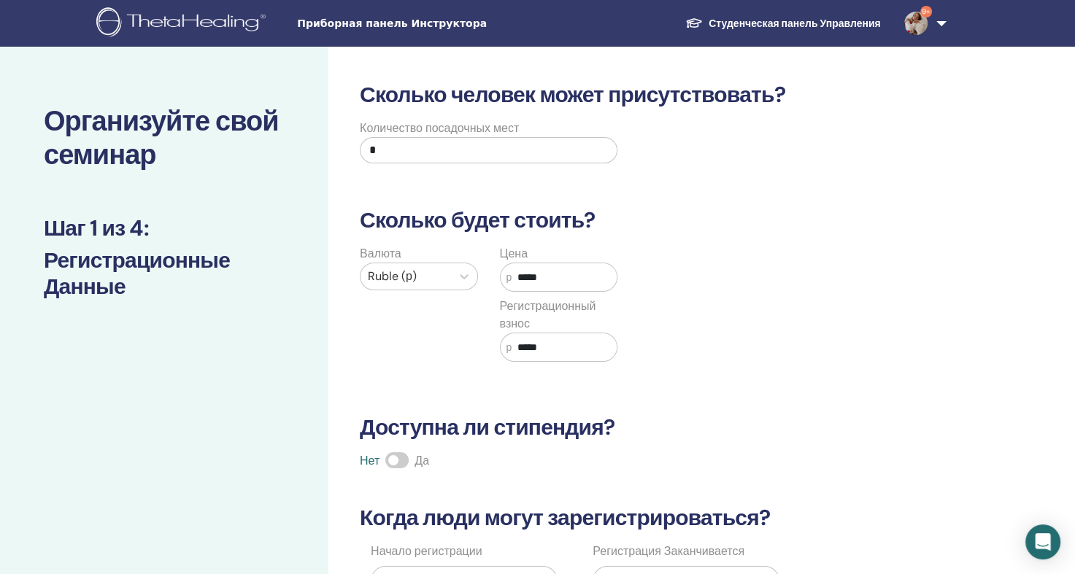
drag, startPoint x: 516, startPoint y: 348, endPoint x: 502, endPoint y: 348, distance: 13.9
click at [502, 348] on div "р *****" at bounding box center [559, 347] width 118 height 29
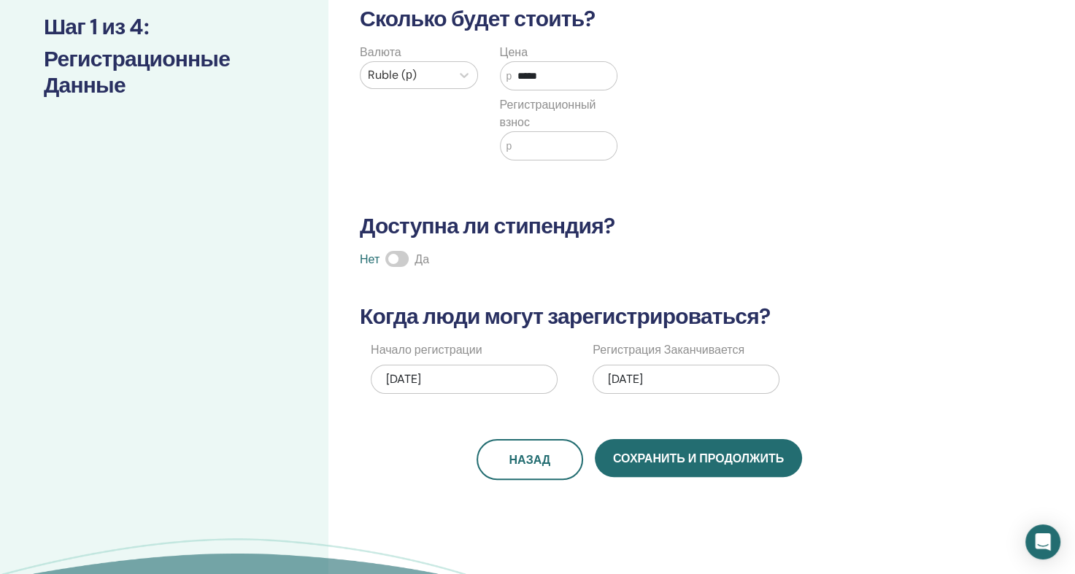
scroll to position [219, 0]
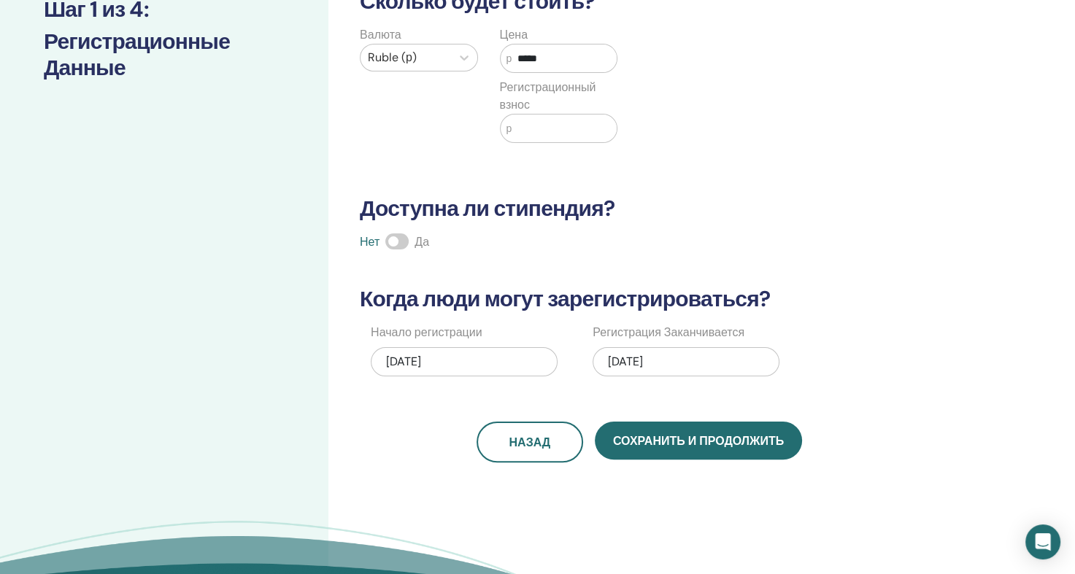
click at [388, 239] on span at bounding box center [396, 242] width 23 height 16
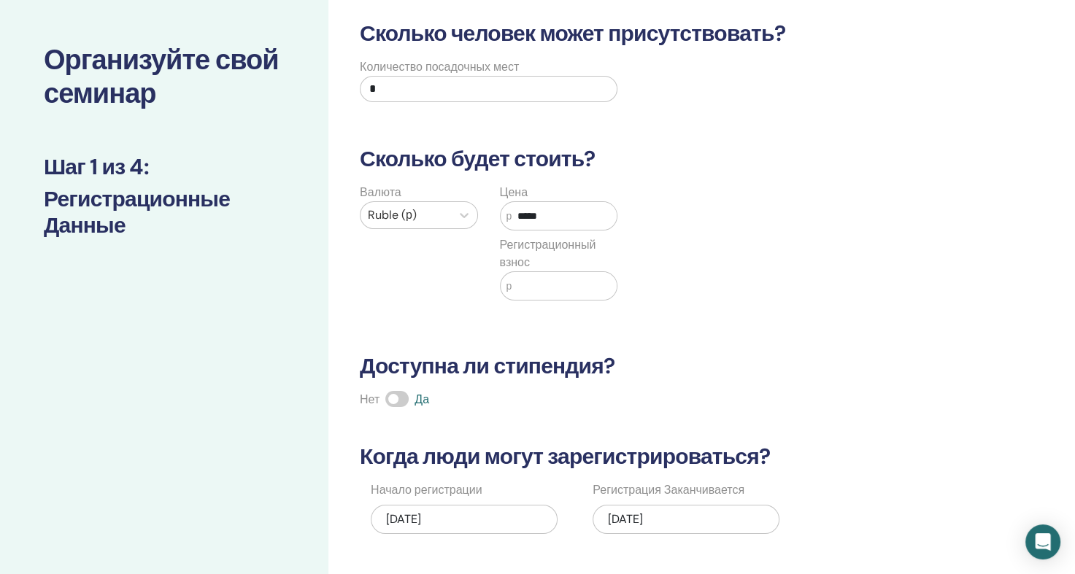
scroll to position [292, 0]
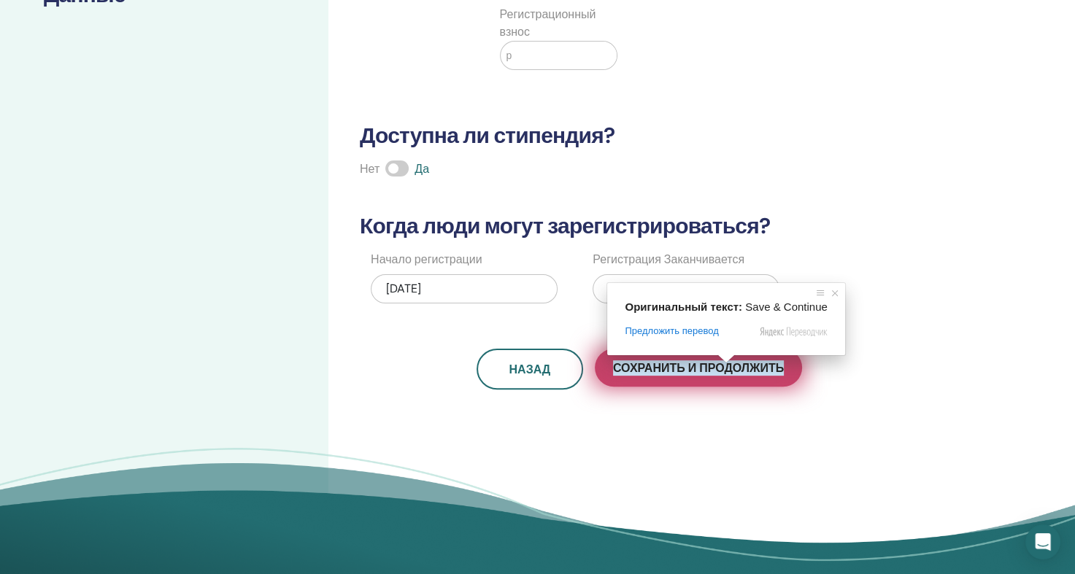
click at [719, 368] on ya-tr-span "Сохранить и продолжить" at bounding box center [698, 368] width 171 height 15
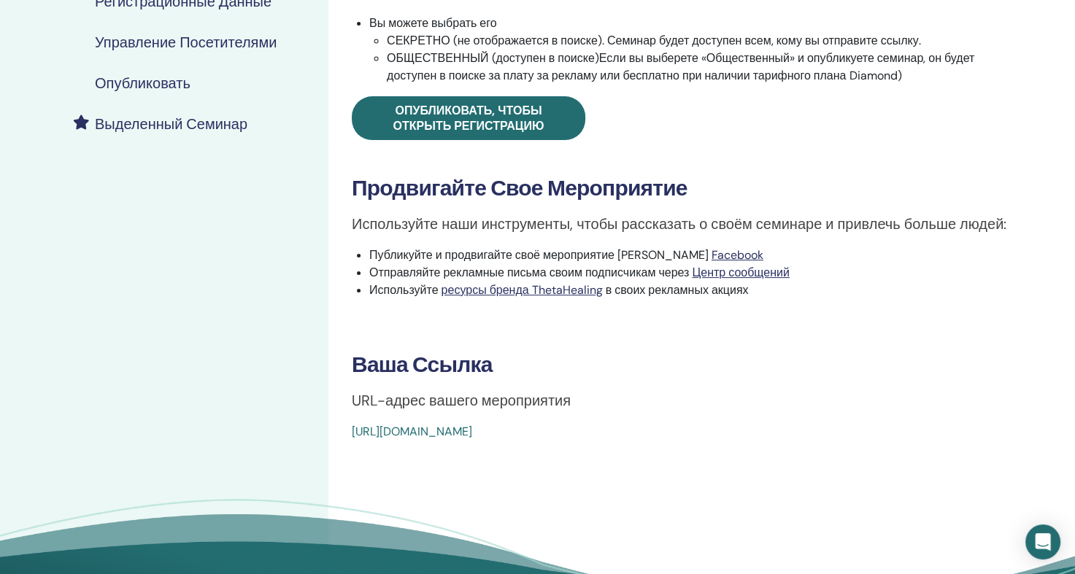
scroll to position [292, 0]
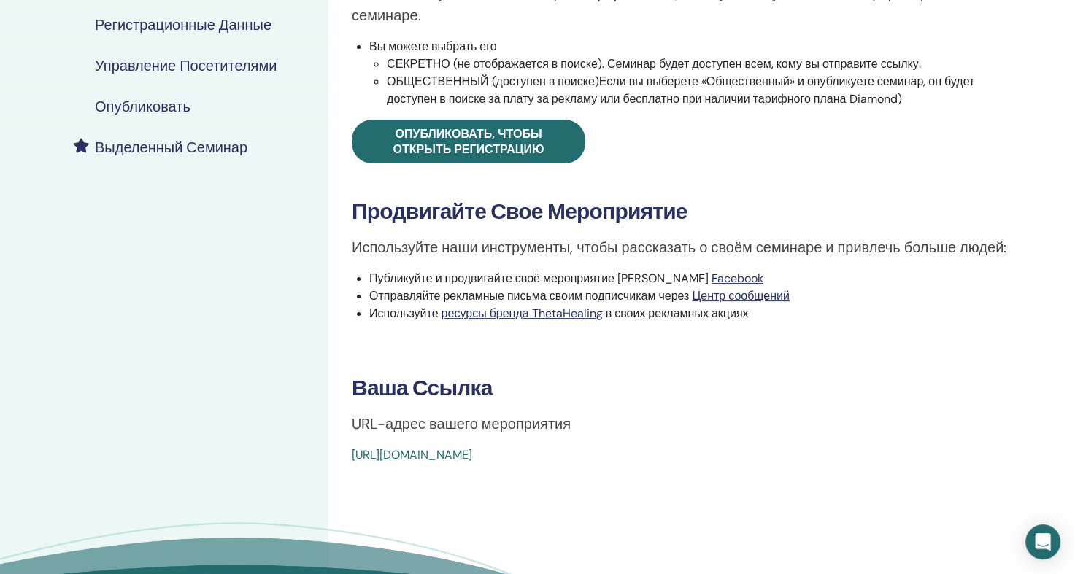
drag, startPoint x: 687, startPoint y: 450, endPoint x: 345, endPoint y: 466, distance: 342.0
click at [345, 466] on div "Базовая ДНК Тип события В сети Статус события Не опубликовано Регистрации 0/6 О…" at bounding box center [686, 212] width 717 height 914
copy ya-tr-span "[URL][DOMAIN_NAME]"
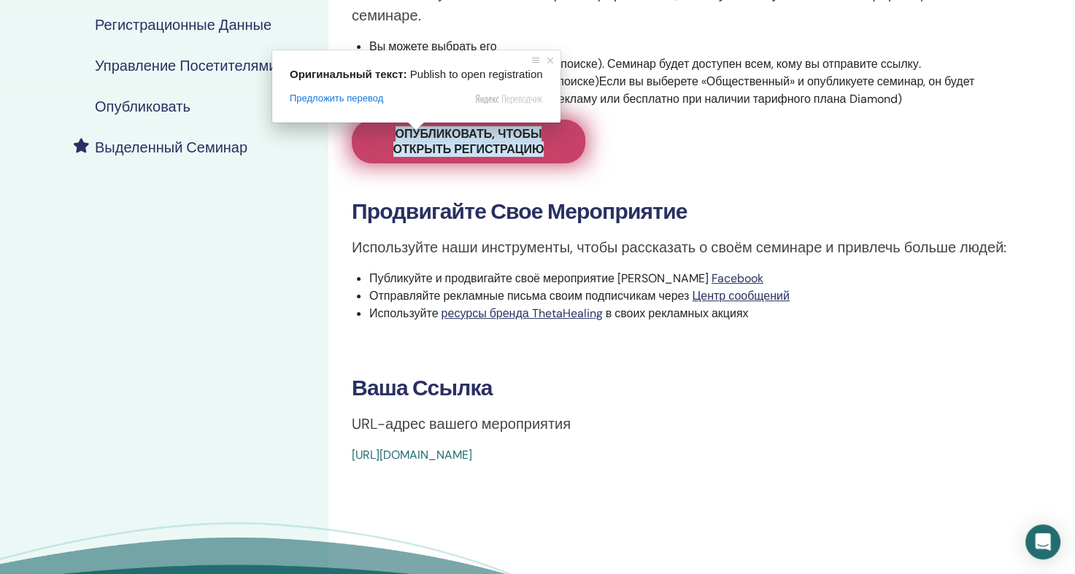
click at [474, 137] on ya-tr-span "Опубликовать, чтобы открыть регистрацию" at bounding box center [468, 141] width 151 height 31
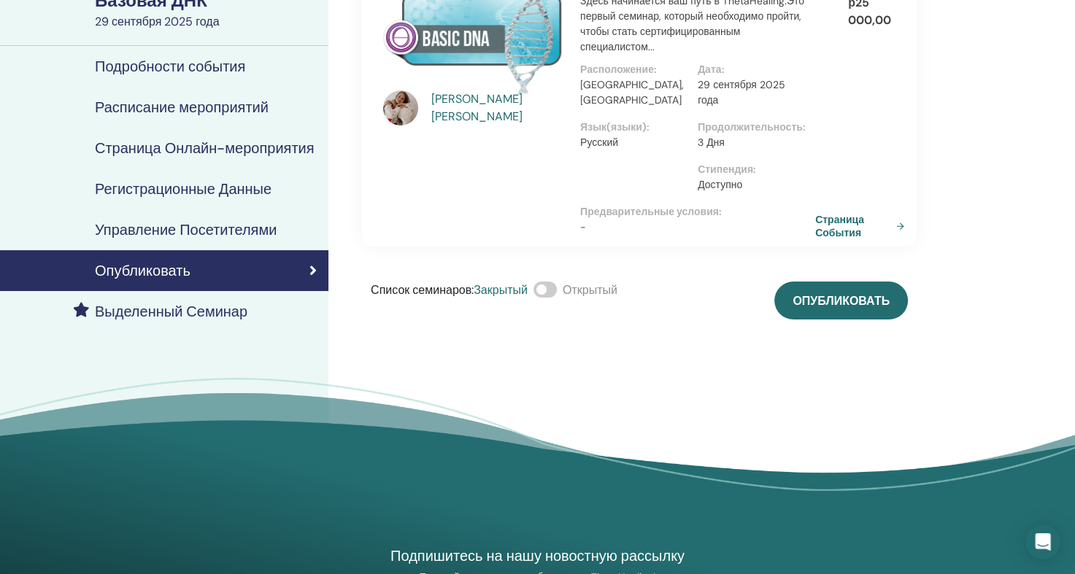
scroll to position [73, 0]
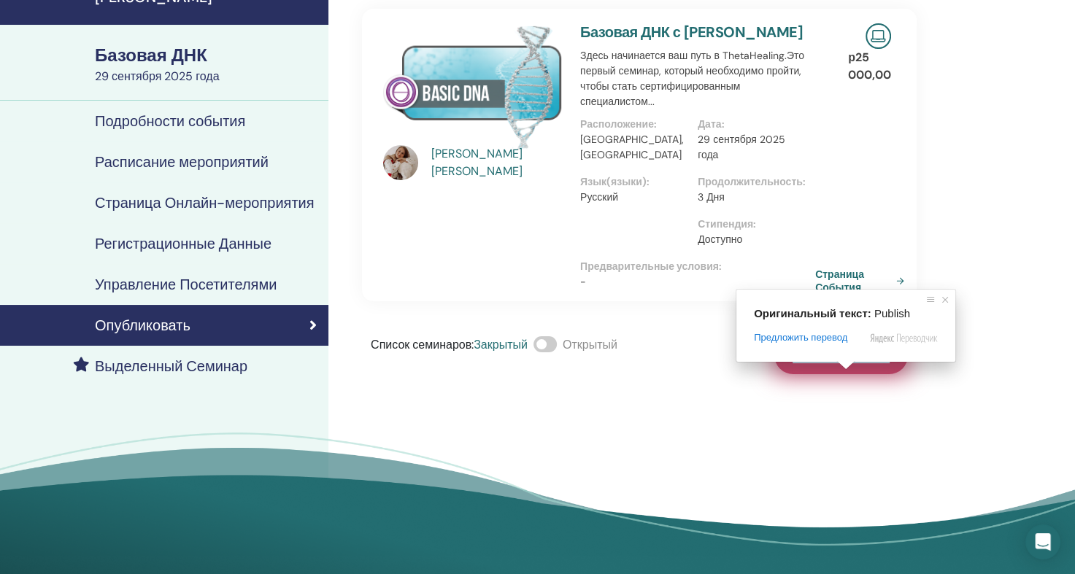
click at [844, 363] on ya-tr-span "Опубликовать" at bounding box center [841, 355] width 97 height 15
